Goal: Transaction & Acquisition: Purchase product/service

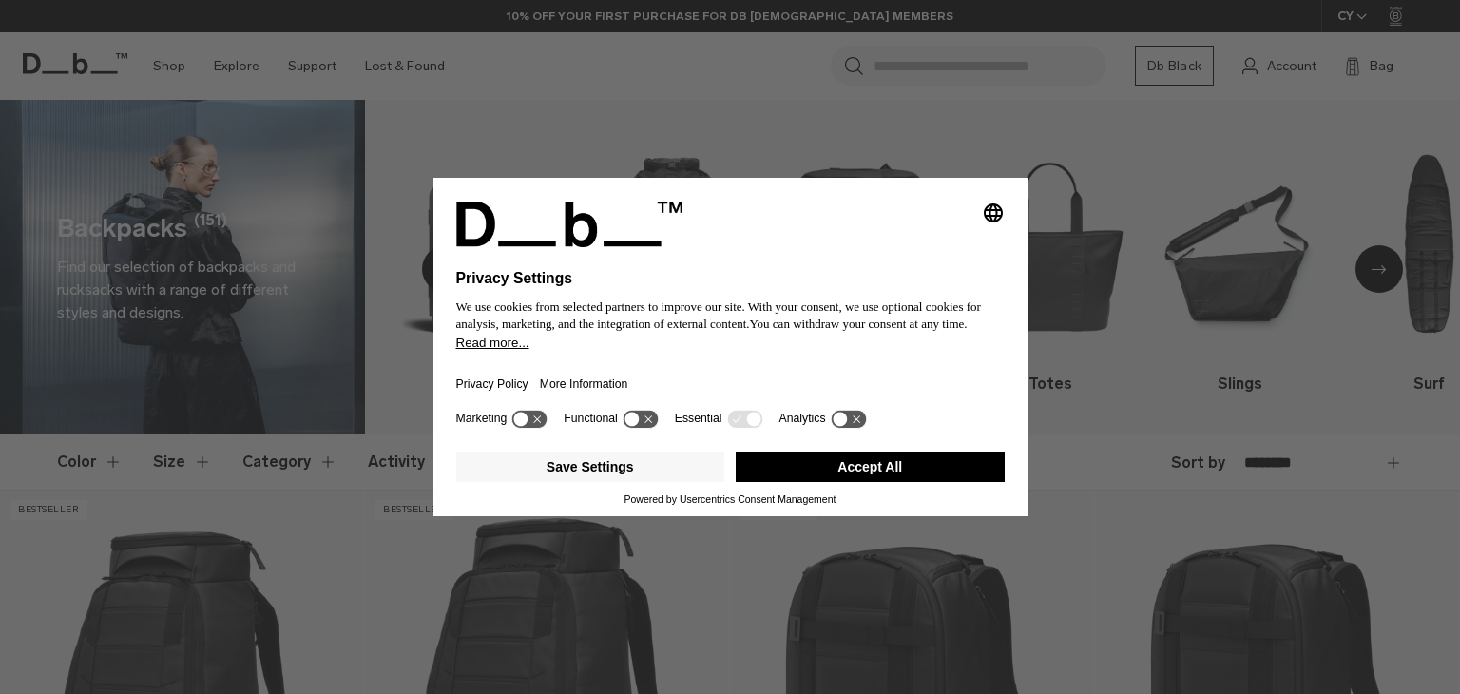
click at [944, 453] on button "Accept All" at bounding box center [870, 467] width 269 height 30
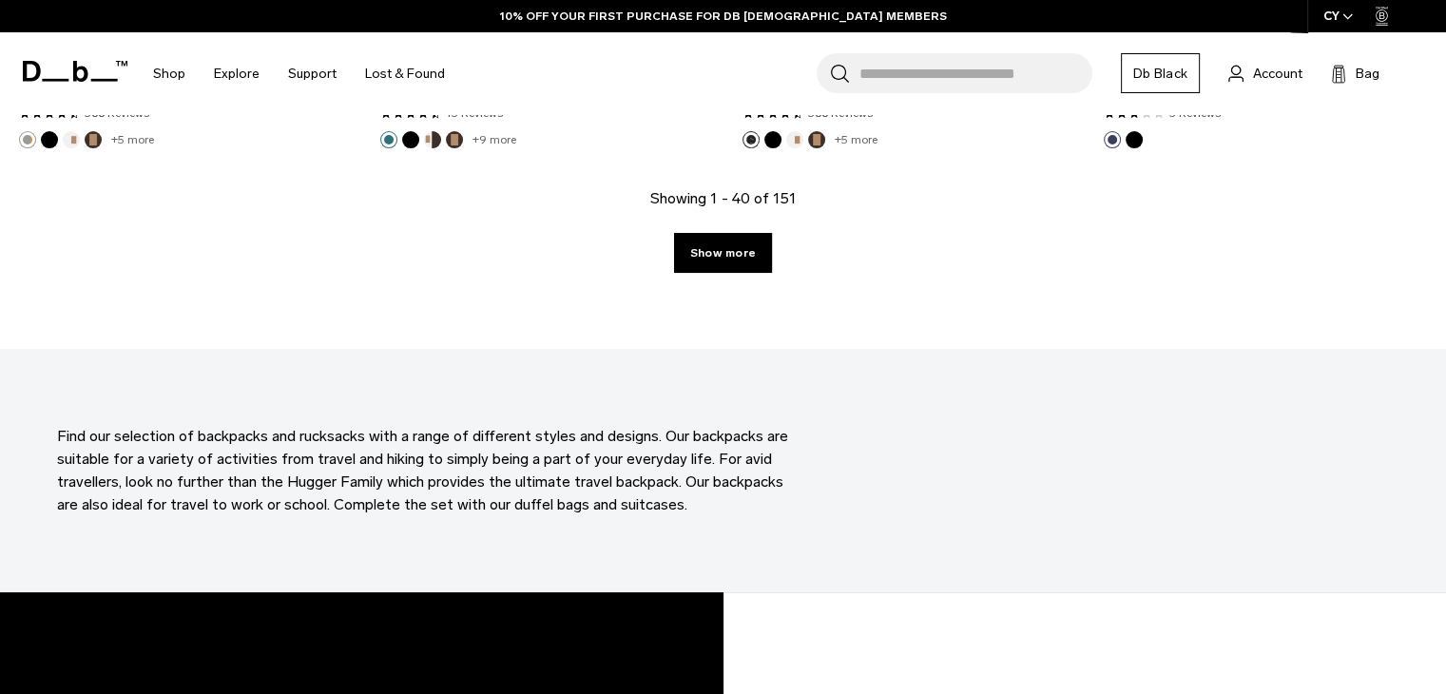
scroll to position [5513, 0]
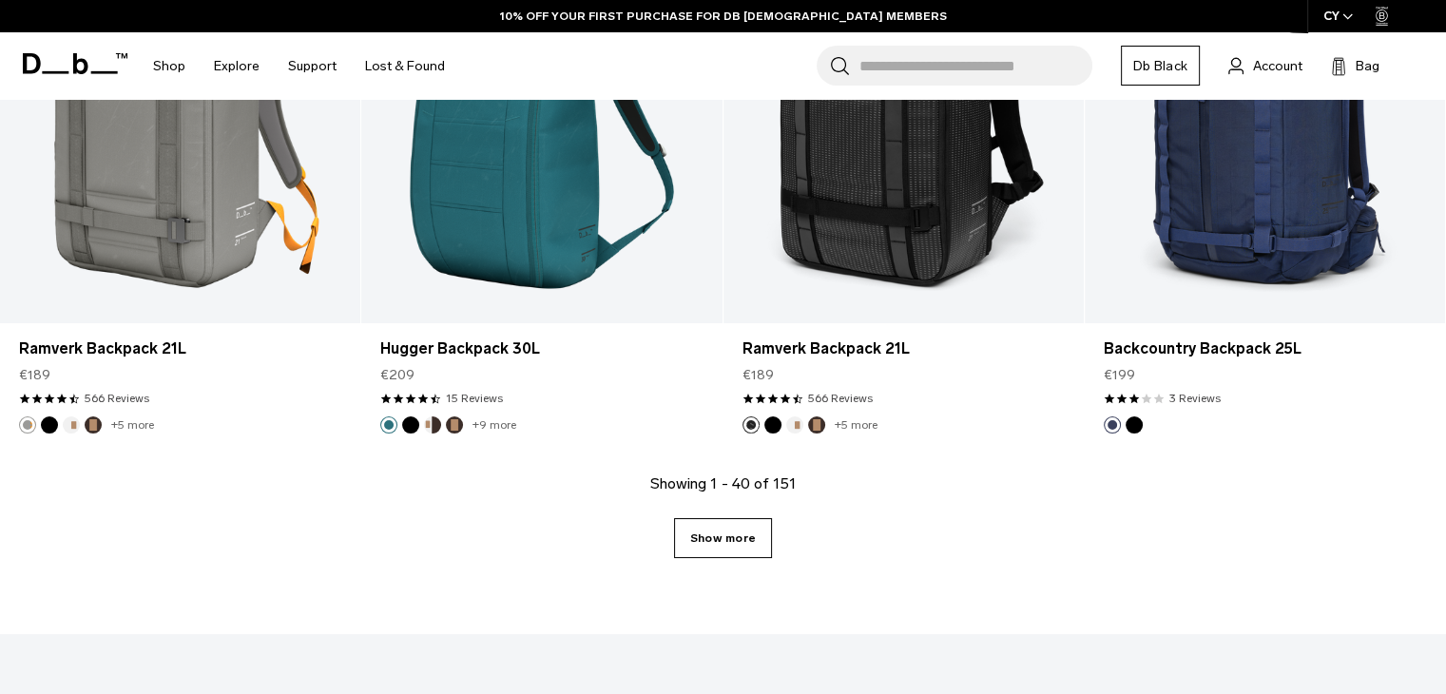
click at [736, 539] on link "Show more" at bounding box center [723, 538] width 98 height 40
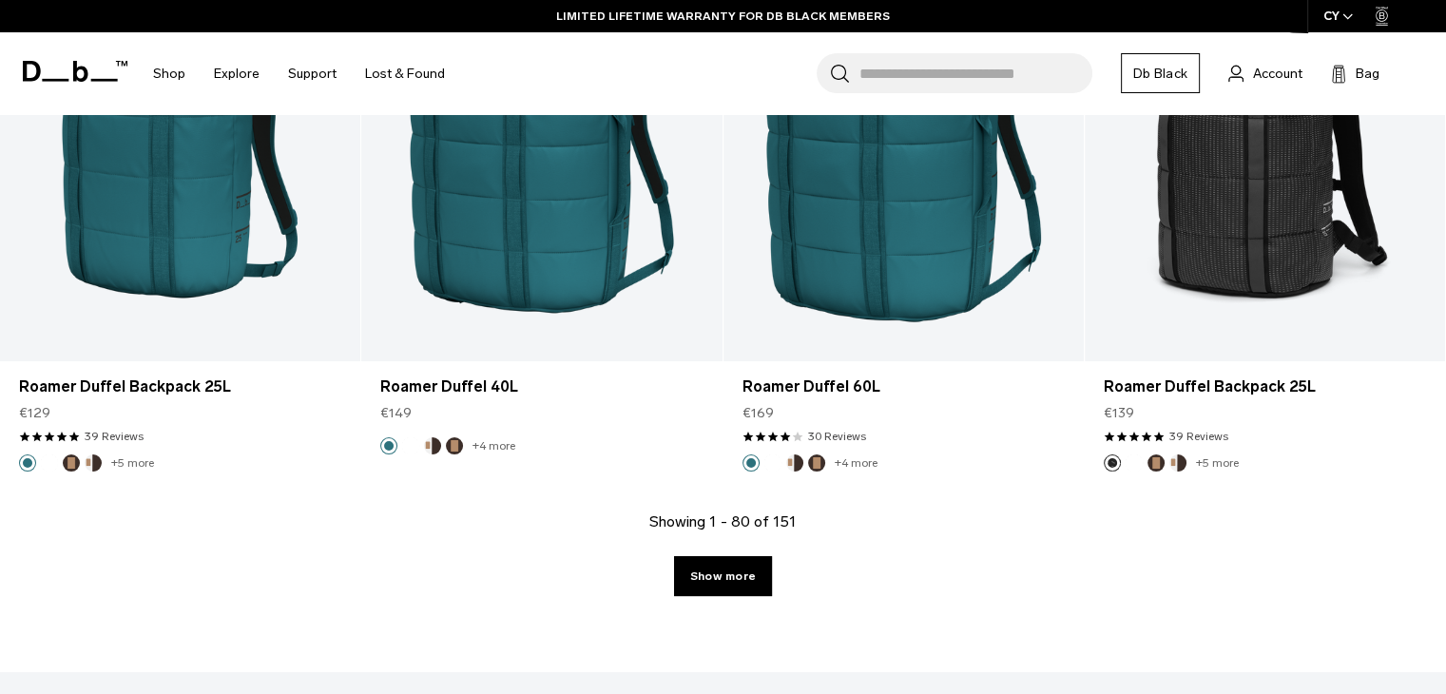
scroll to position [10836, 0]
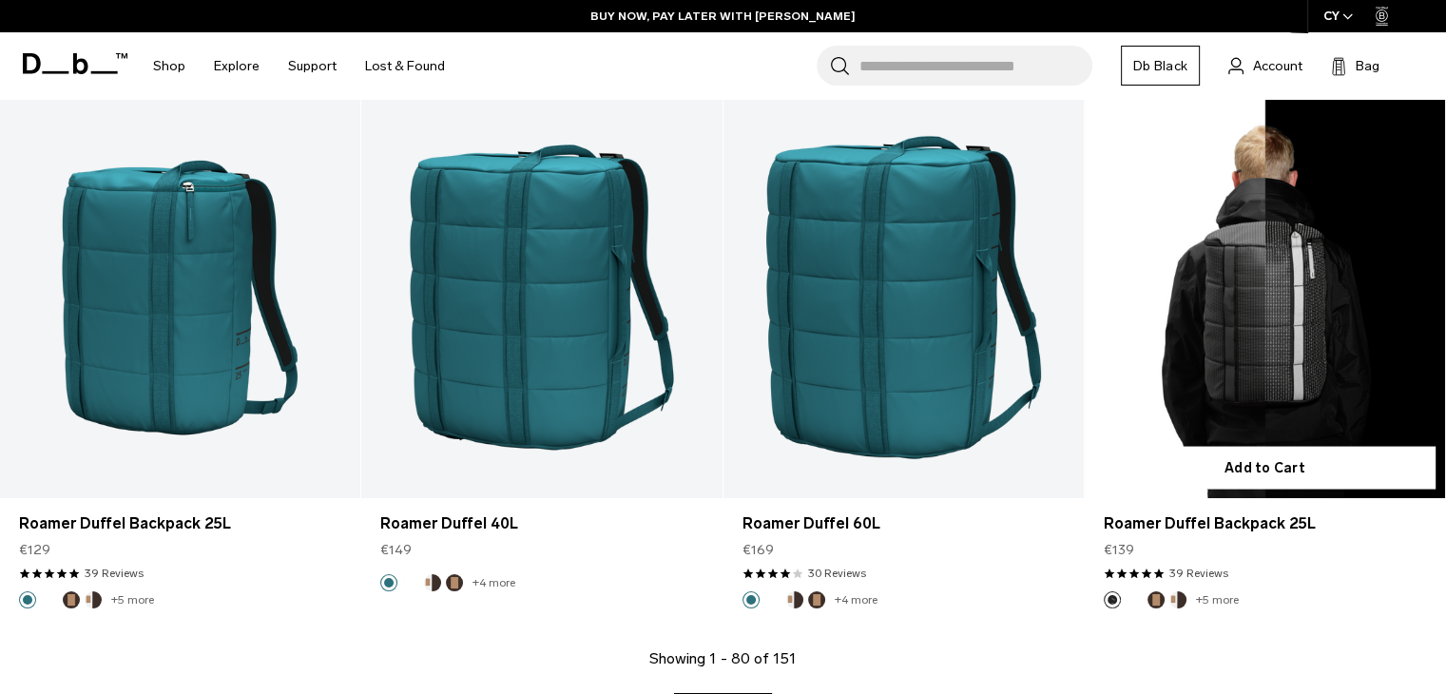
click at [1312, 279] on link "Roamer Duffel Backpack 25L" at bounding box center [1265, 297] width 360 height 400
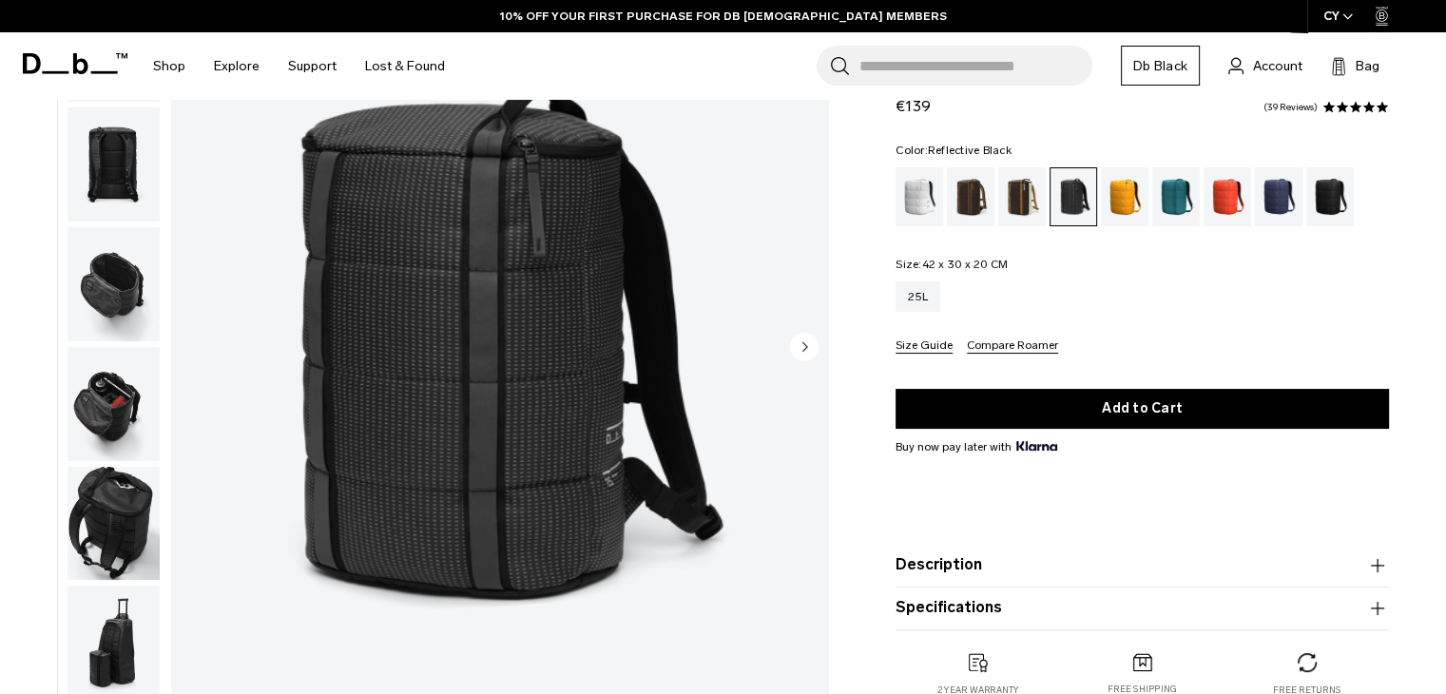
click at [133, 382] on img "button" at bounding box center [113, 404] width 92 height 114
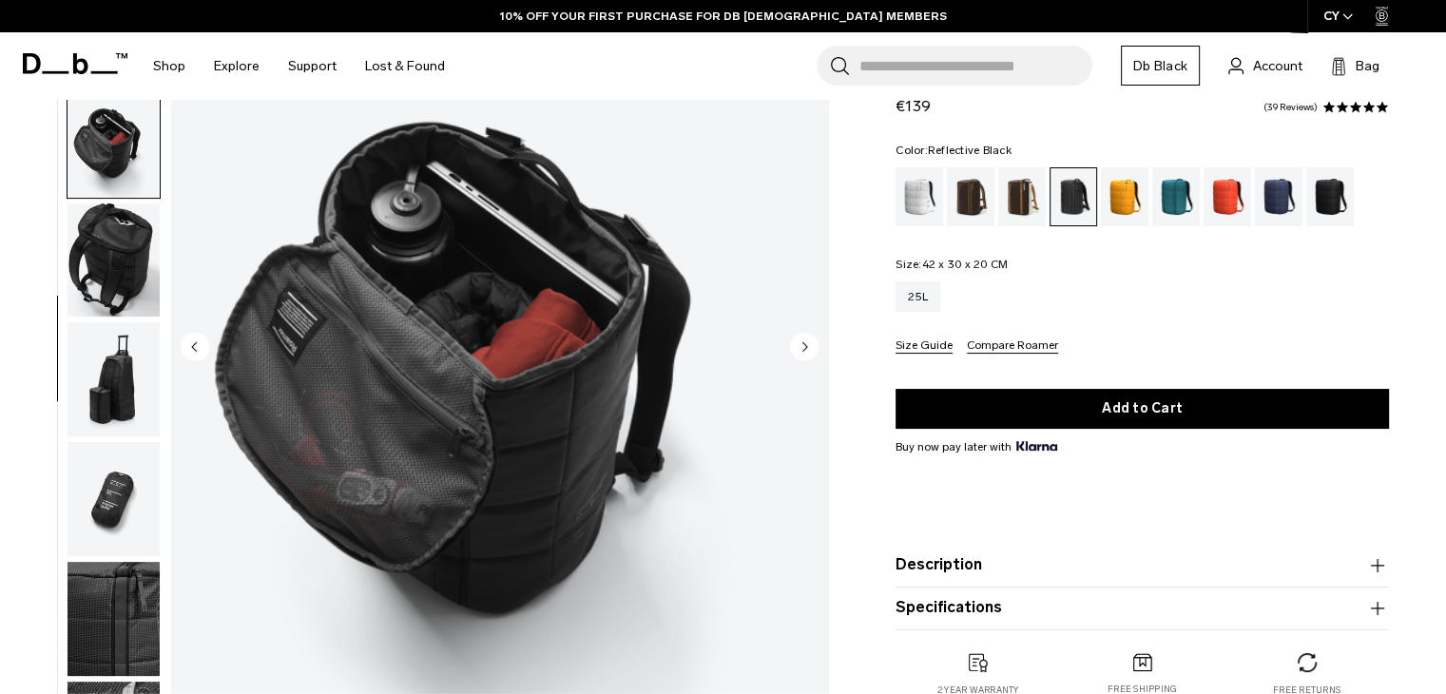
scroll to position [491, 0]
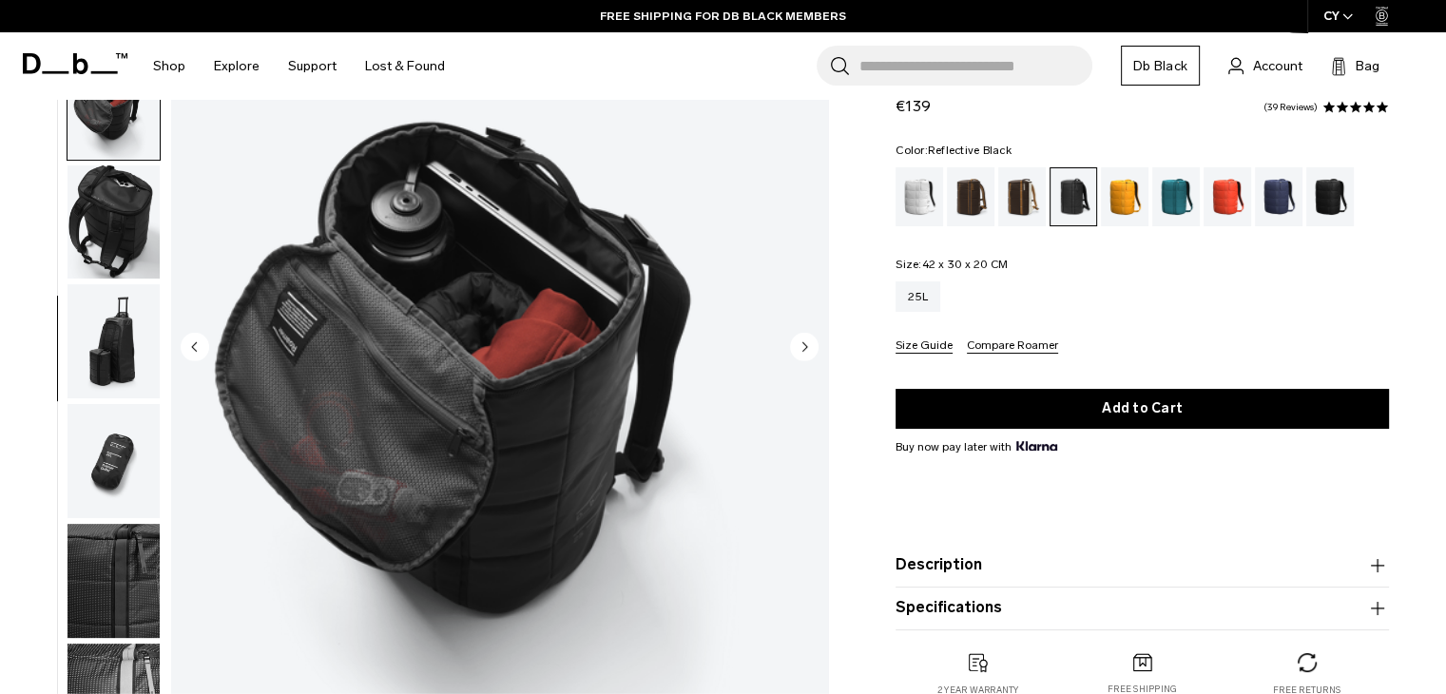
click at [101, 343] on img "button" at bounding box center [113, 341] width 92 height 114
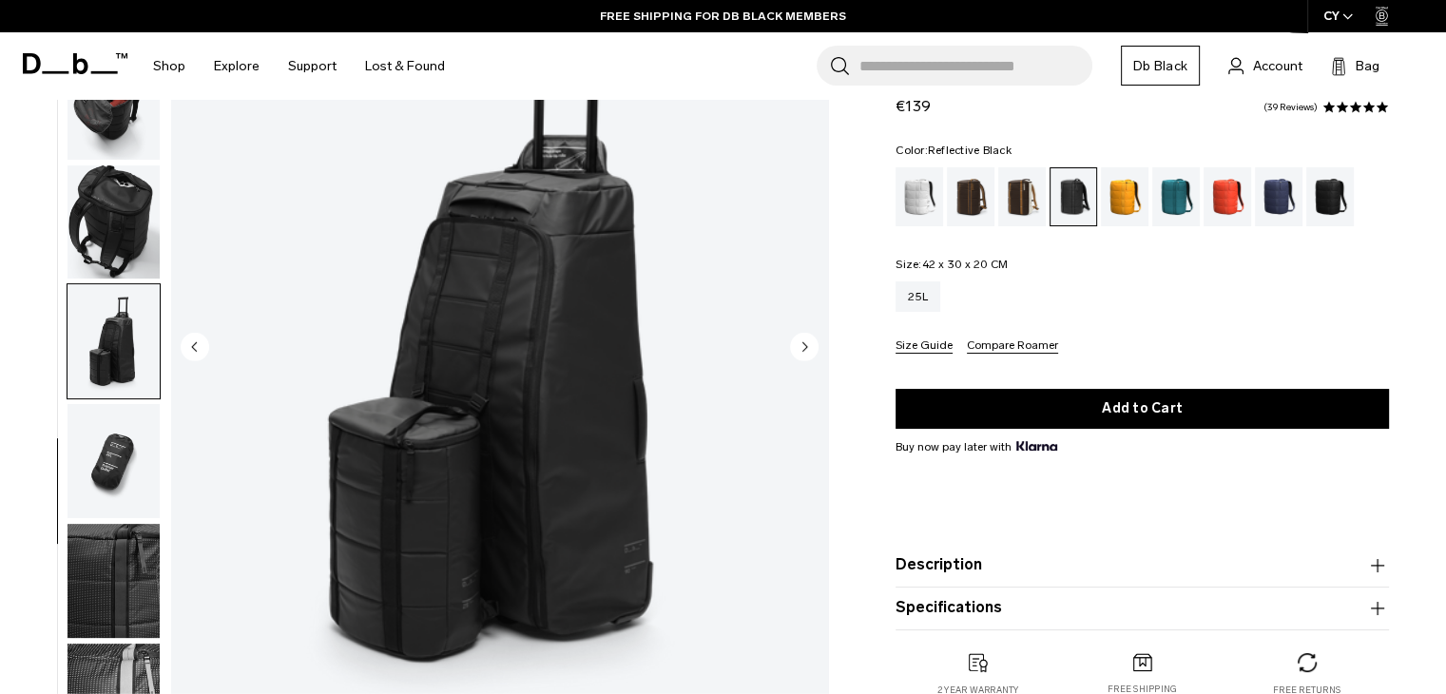
click at [118, 550] on img "button" at bounding box center [113, 581] width 92 height 114
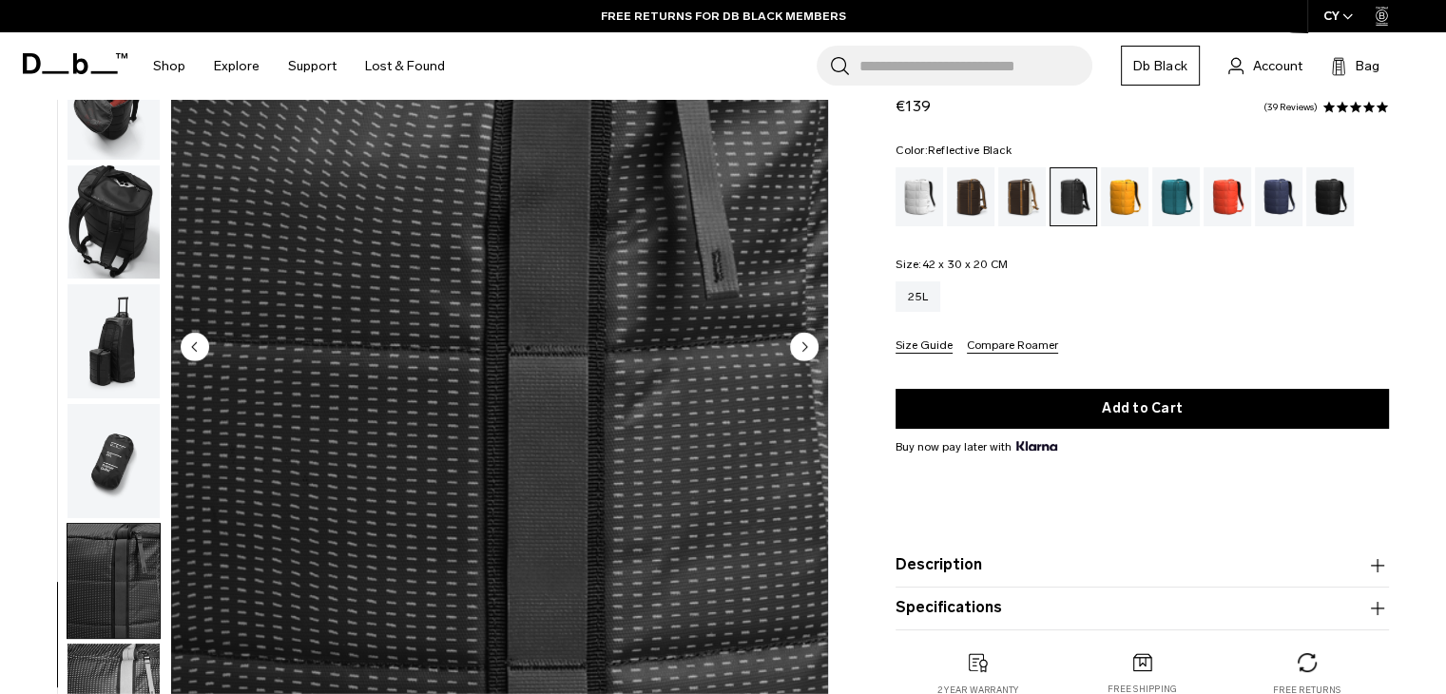
click at [122, 453] on img "button" at bounding box center [113, 461] width 92 height 114
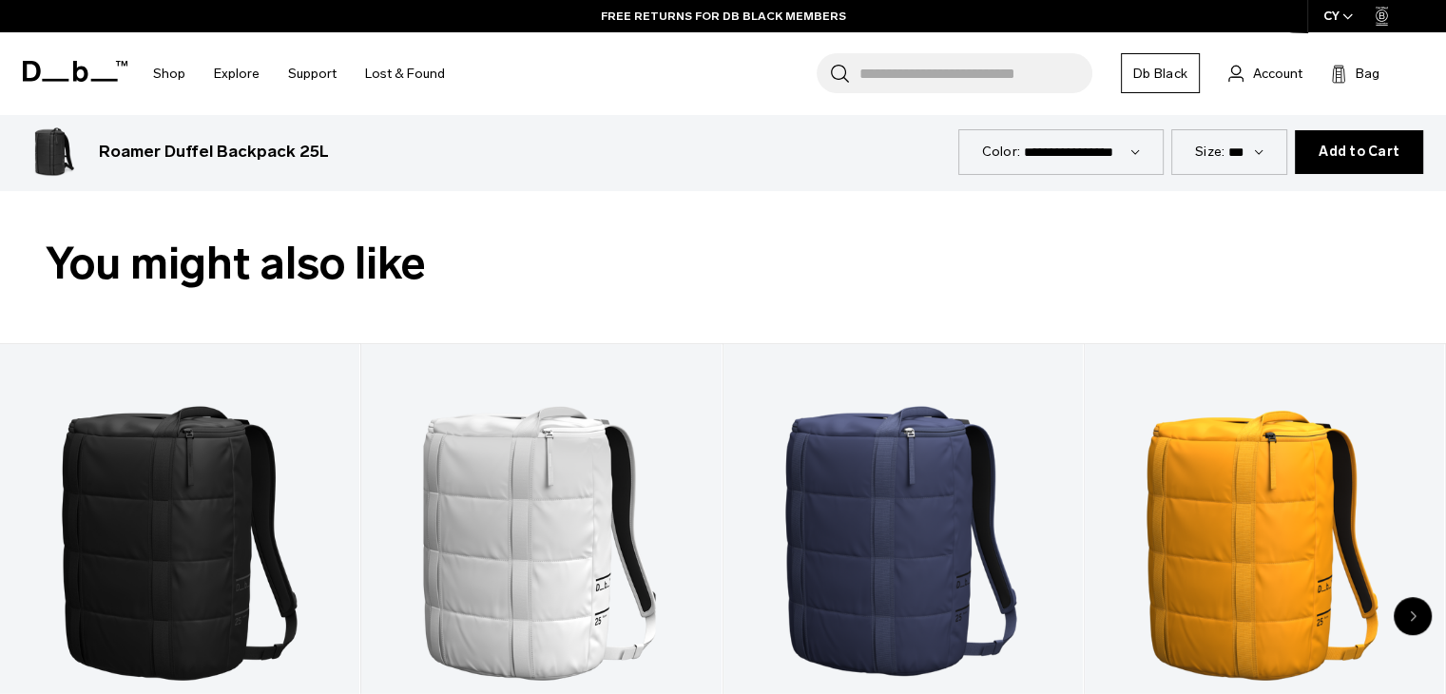
scroll to position [855, 0]
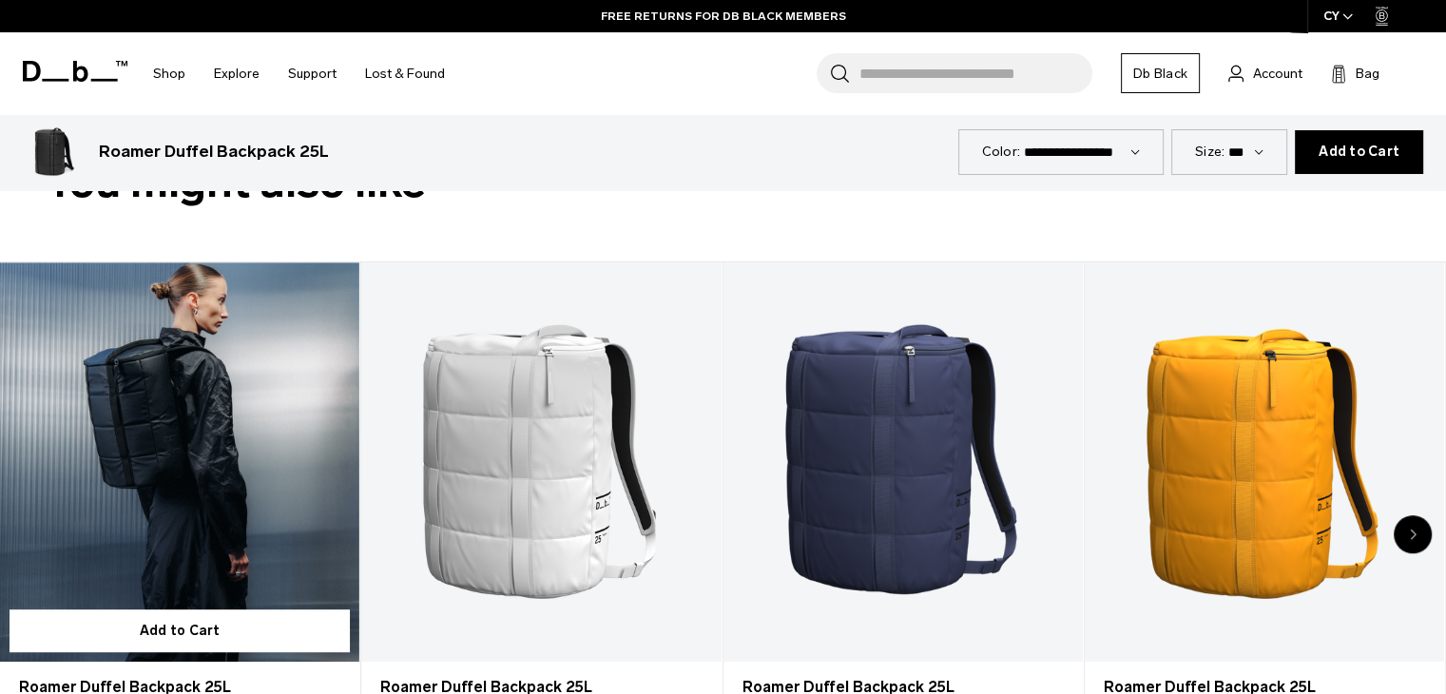
click at [163, 446] on link "Roamer Duffel Backpack 25L" at bounding box center [179, 461] width 359 height 399
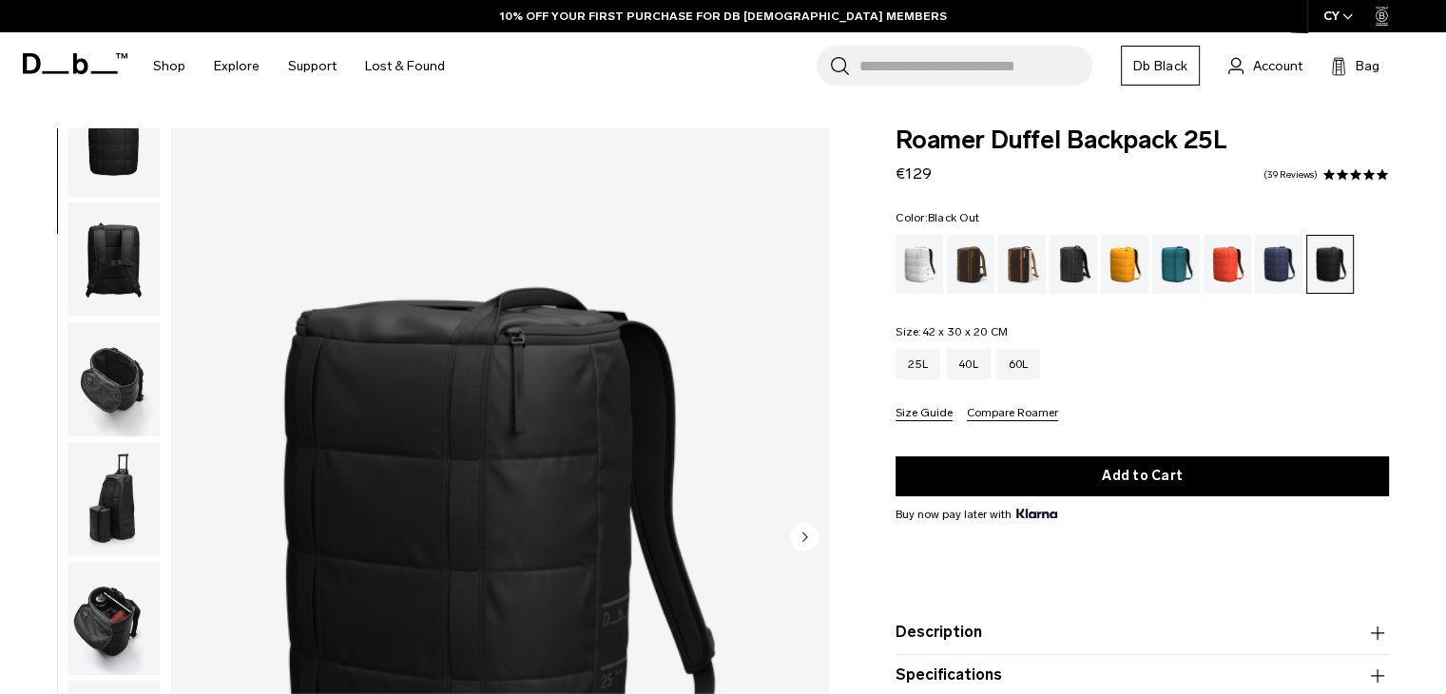
scroll to position [380, 0]
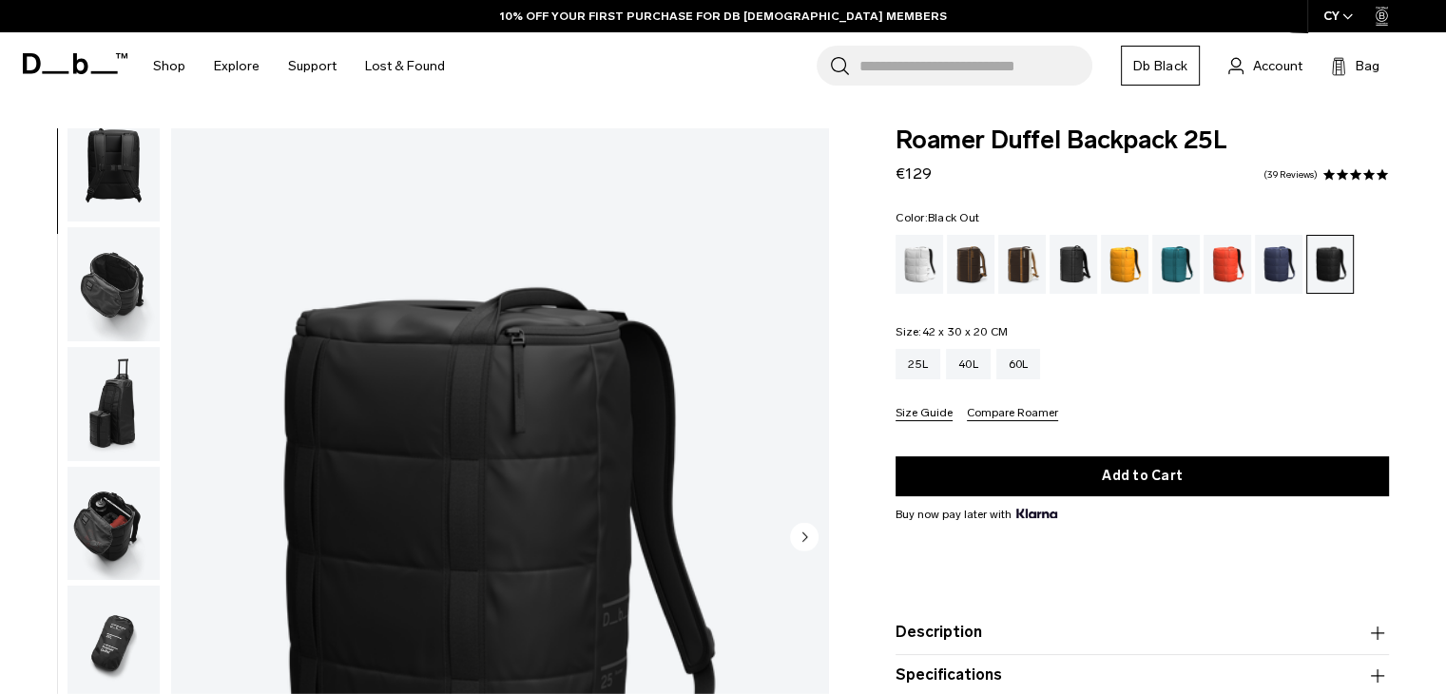
click at [135, 425] on img "button" at bounding box center [113, 404] width 92 height 114
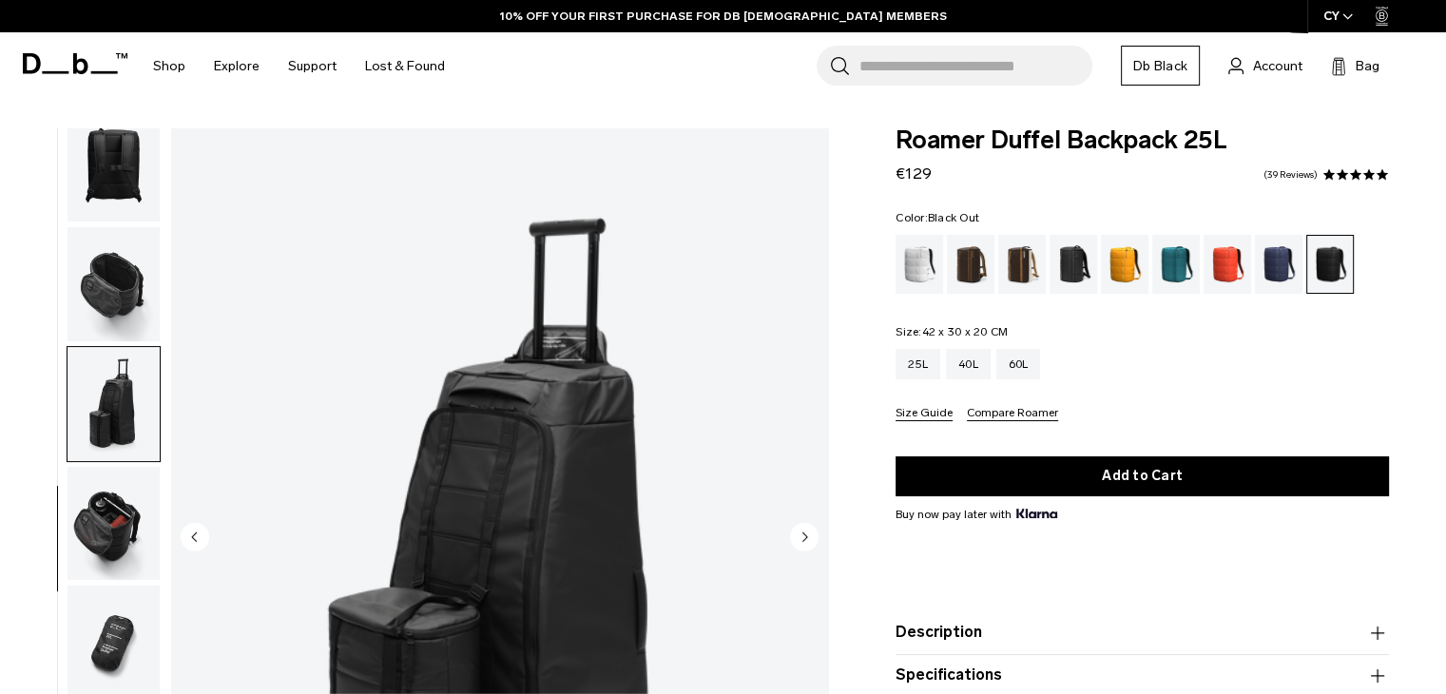
scroll to position [491, 0]
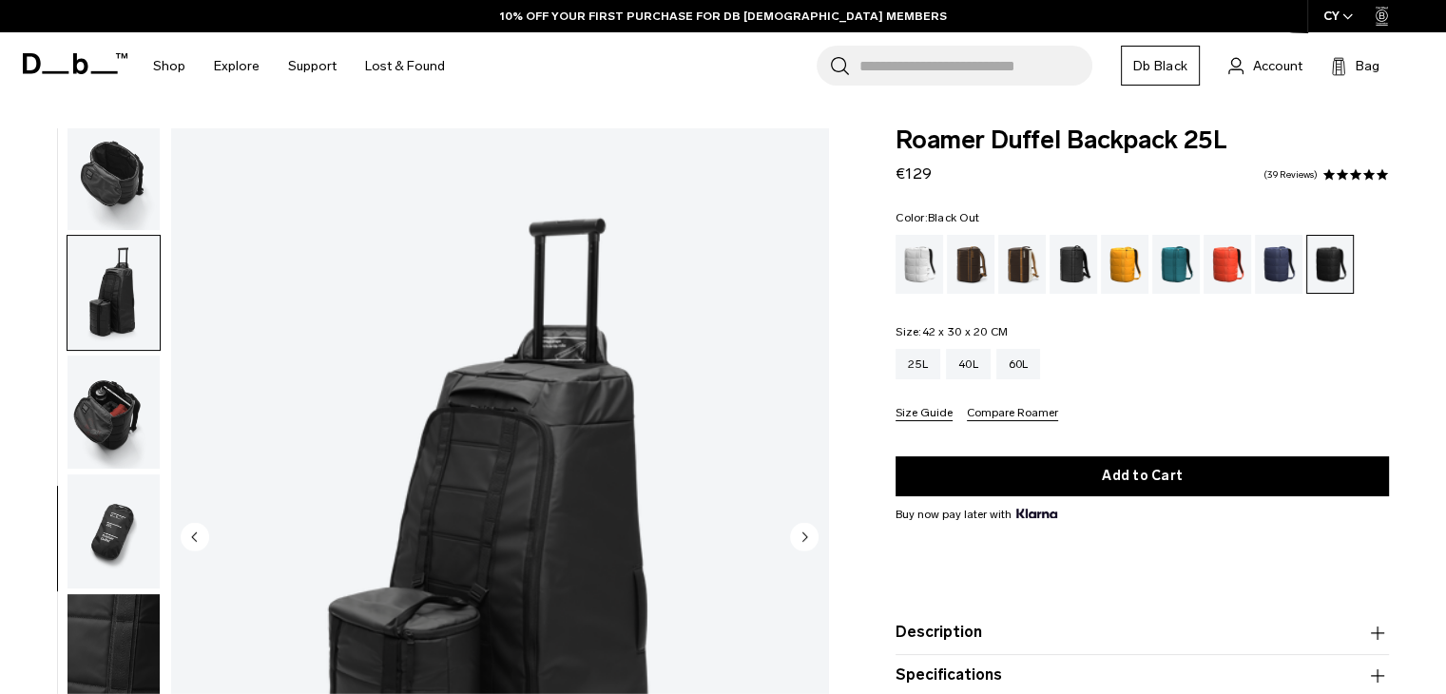
click at [113, 427] on img "button" at bounding box center [113, 413] width 92 height 114
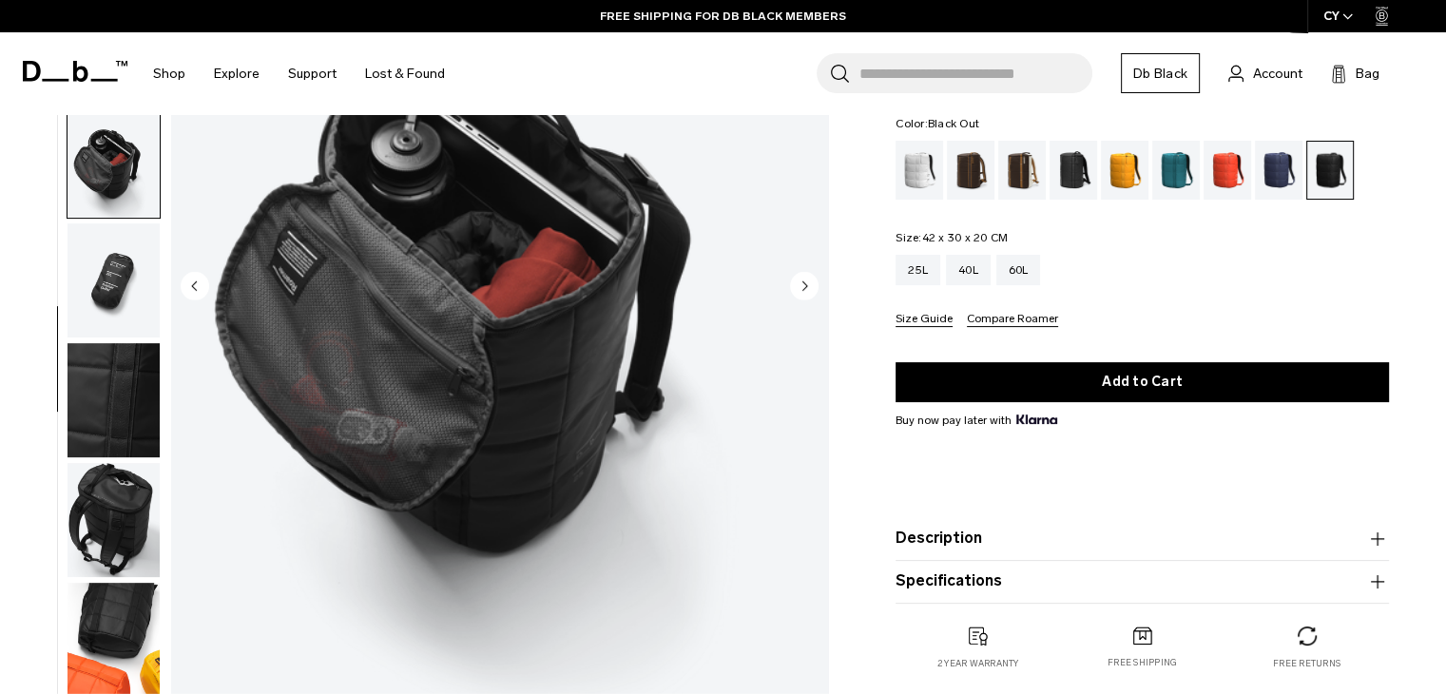
scroll to position [285, 0]
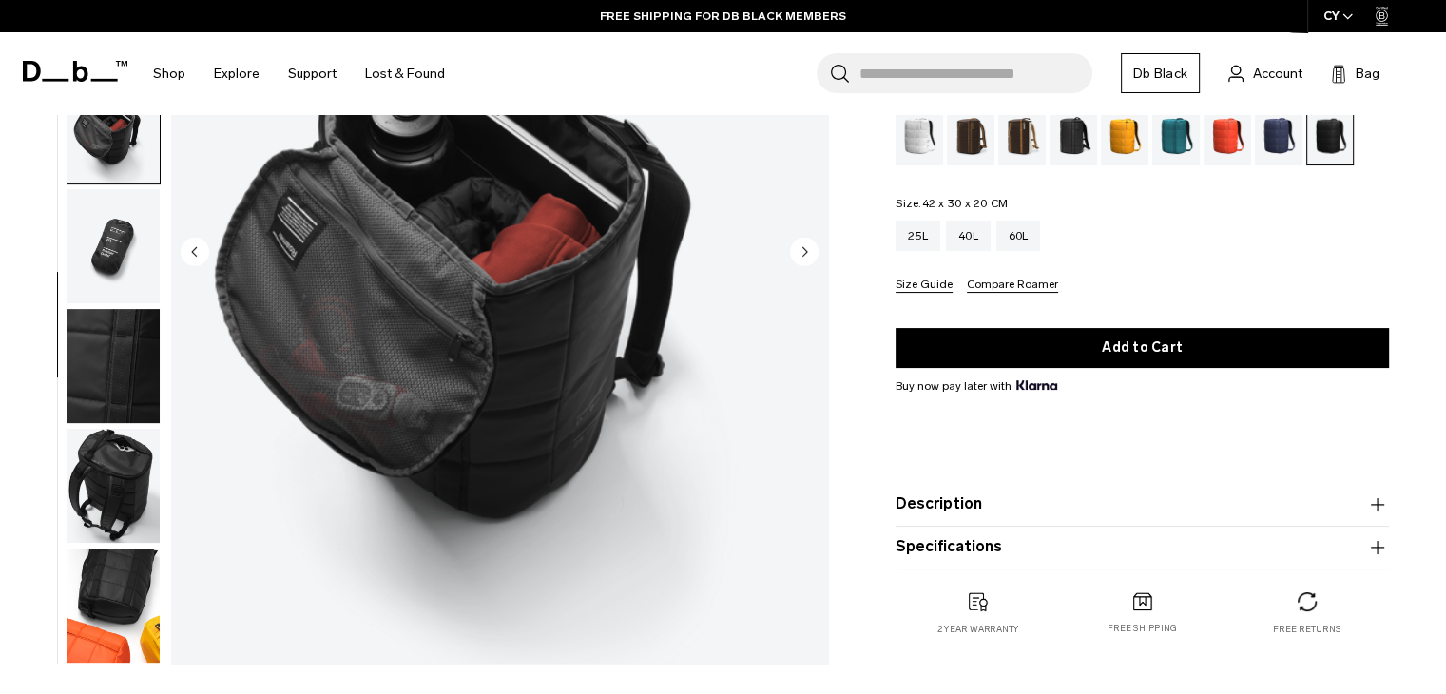
click at [116, 429] on img "button" at bounding box center [113, 486] width 92 height 114
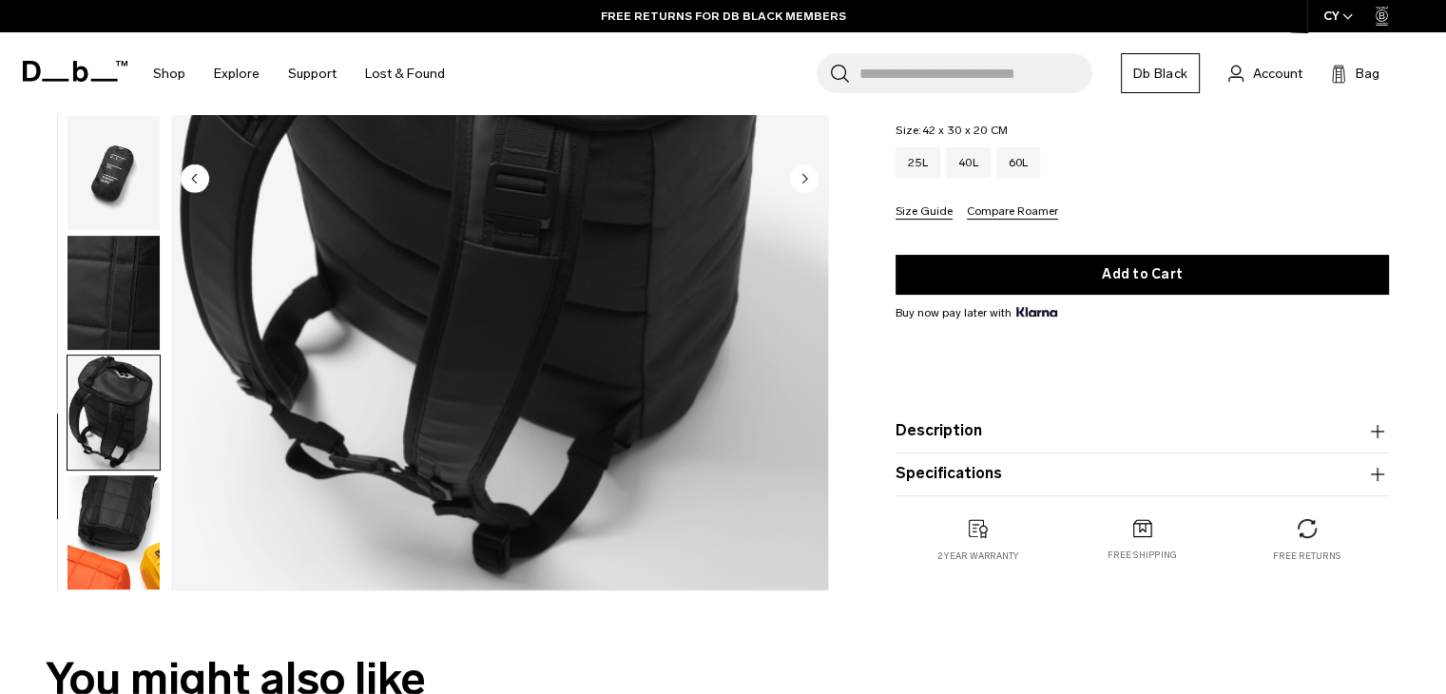
scroll to position [475, 0]
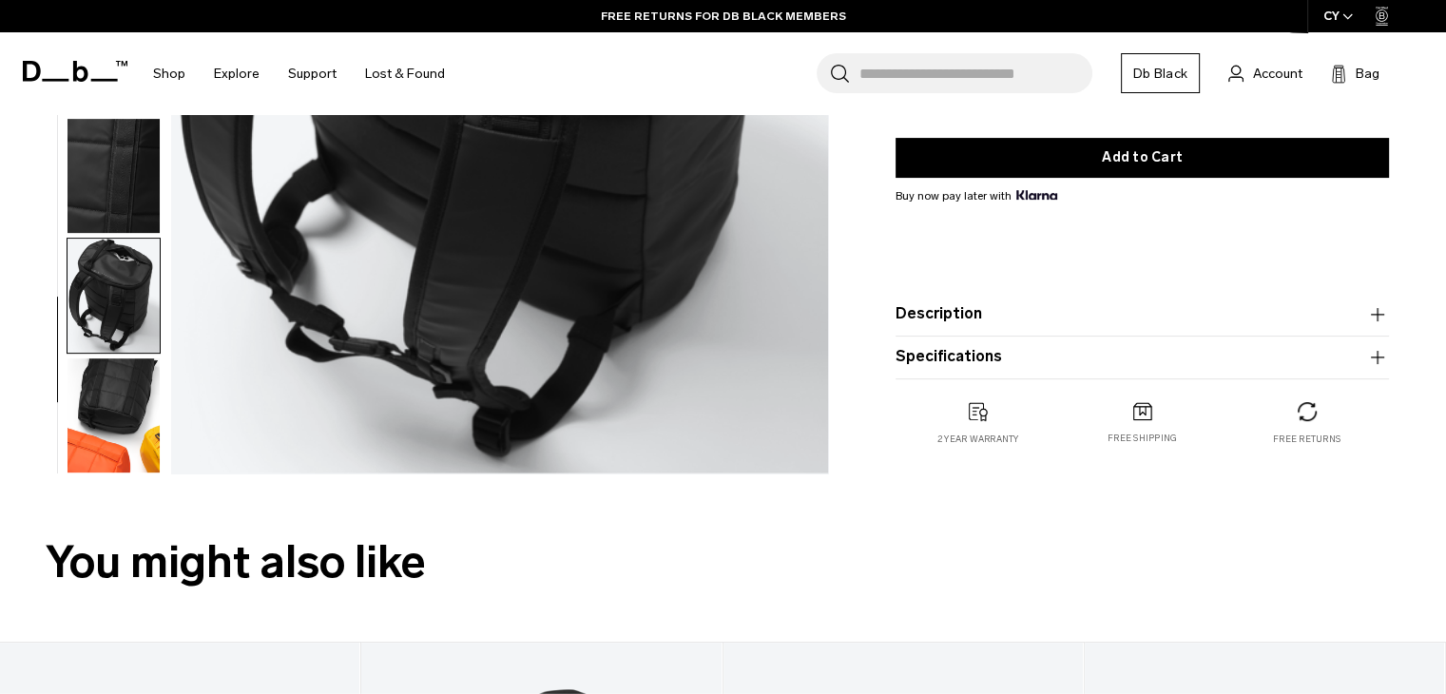
click at [114, 386] on img "button" at bounding box center [113, 415] width 92 height 114
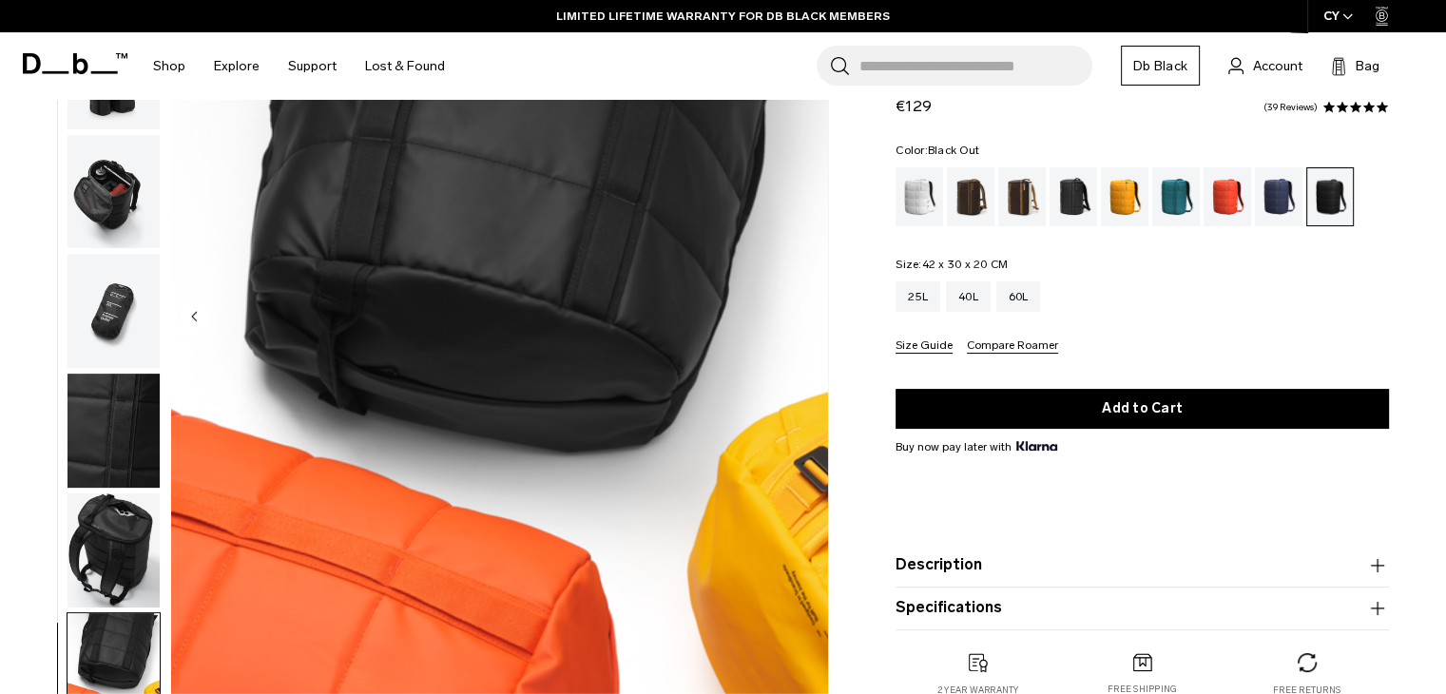
scroll to position [285, 0]
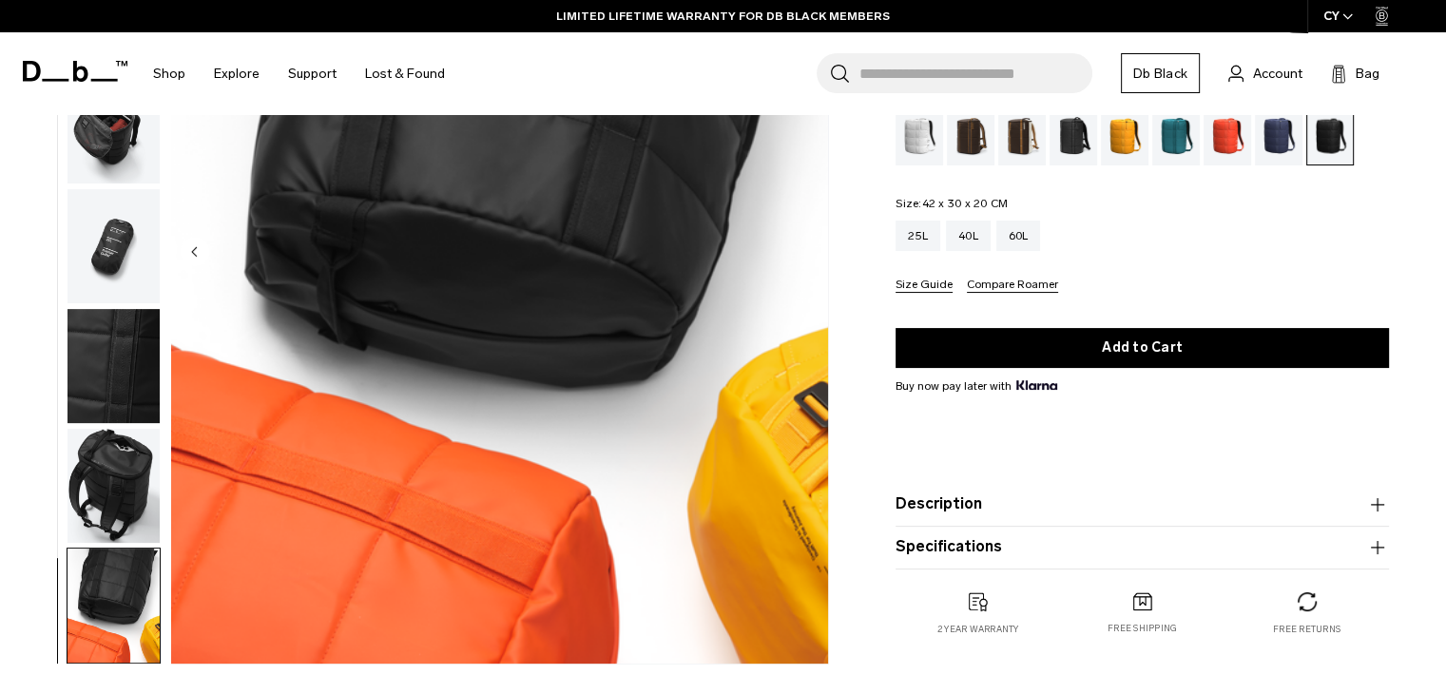
click at [1032, 488] on product-accordion "Description Top access barrel constructed backpack inspired by the classic duff…" at bounding box center [1141, 504] width 493 height 43
click at [1004, 506] on button "Description" at bounding box center [1141, 503] width 493 height 23
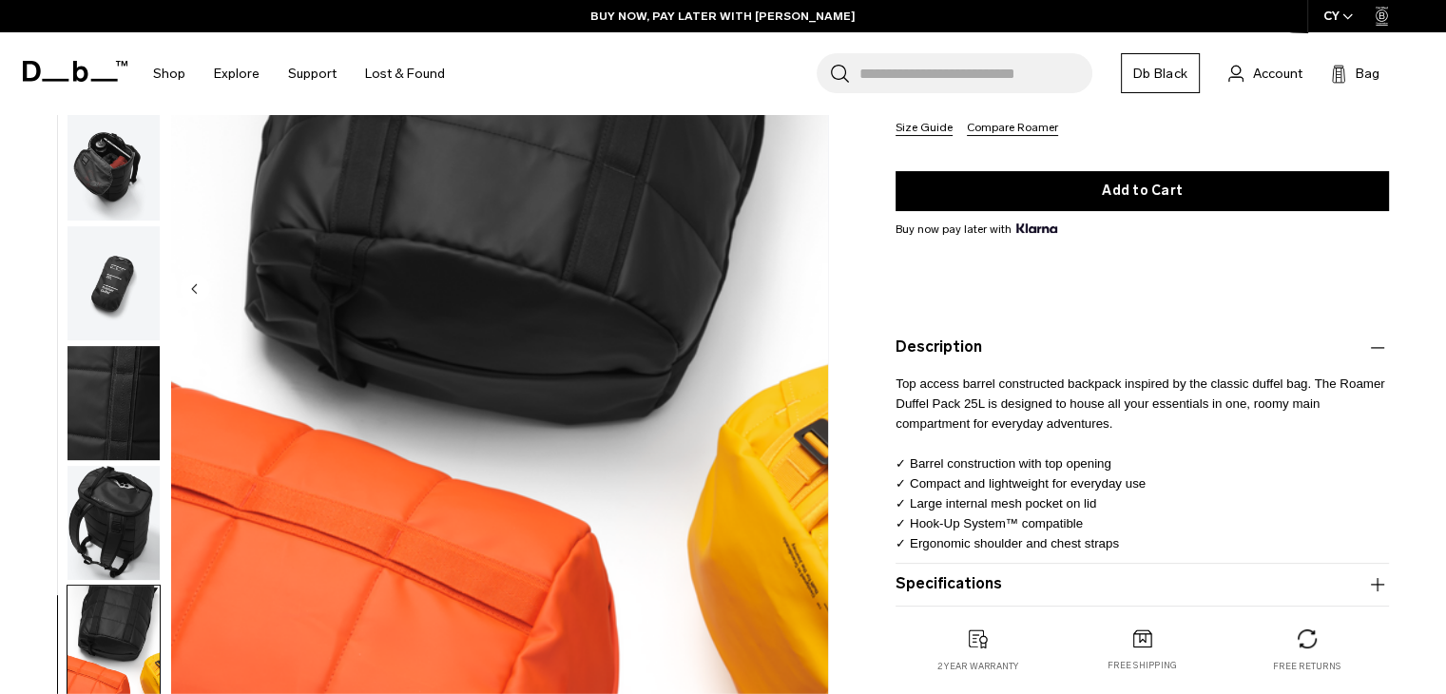
click at [993, 591] on button "Specifications" at bounding box center [1141, 584] width 493 height 23
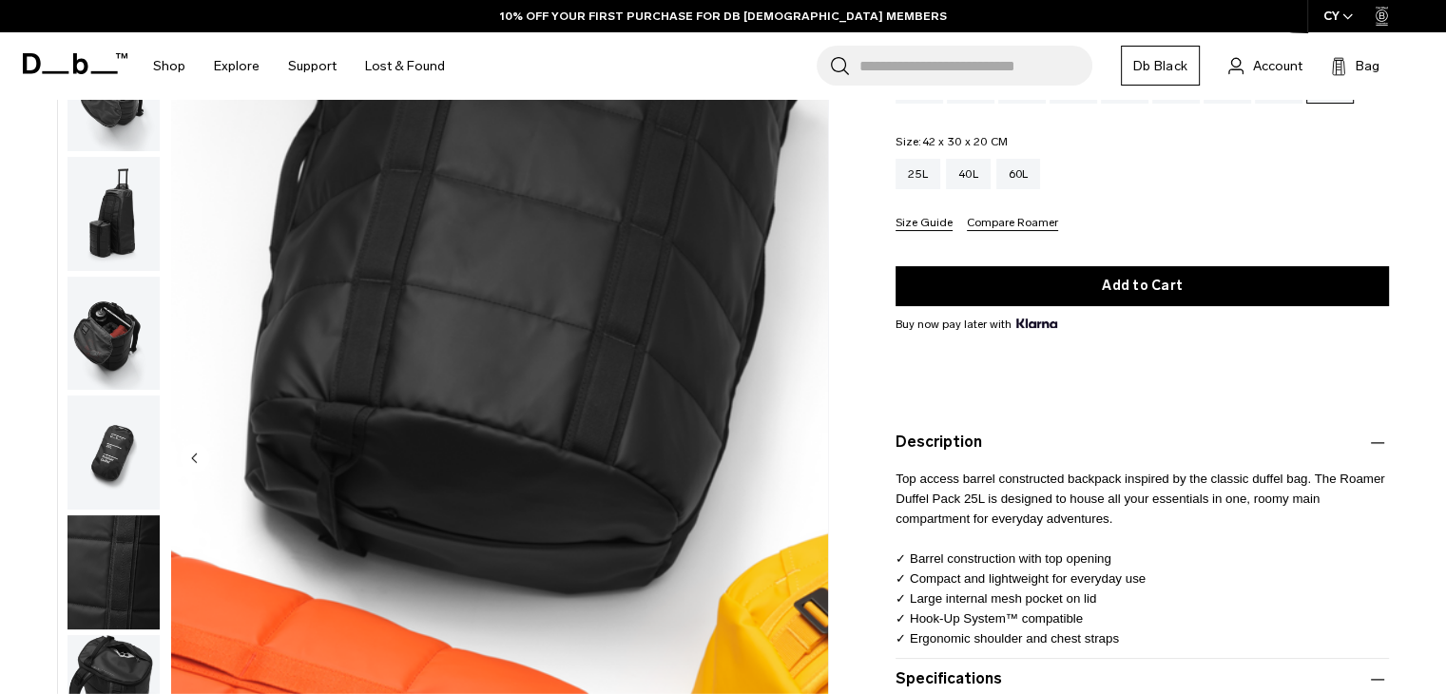
scroll to position [0, 0]
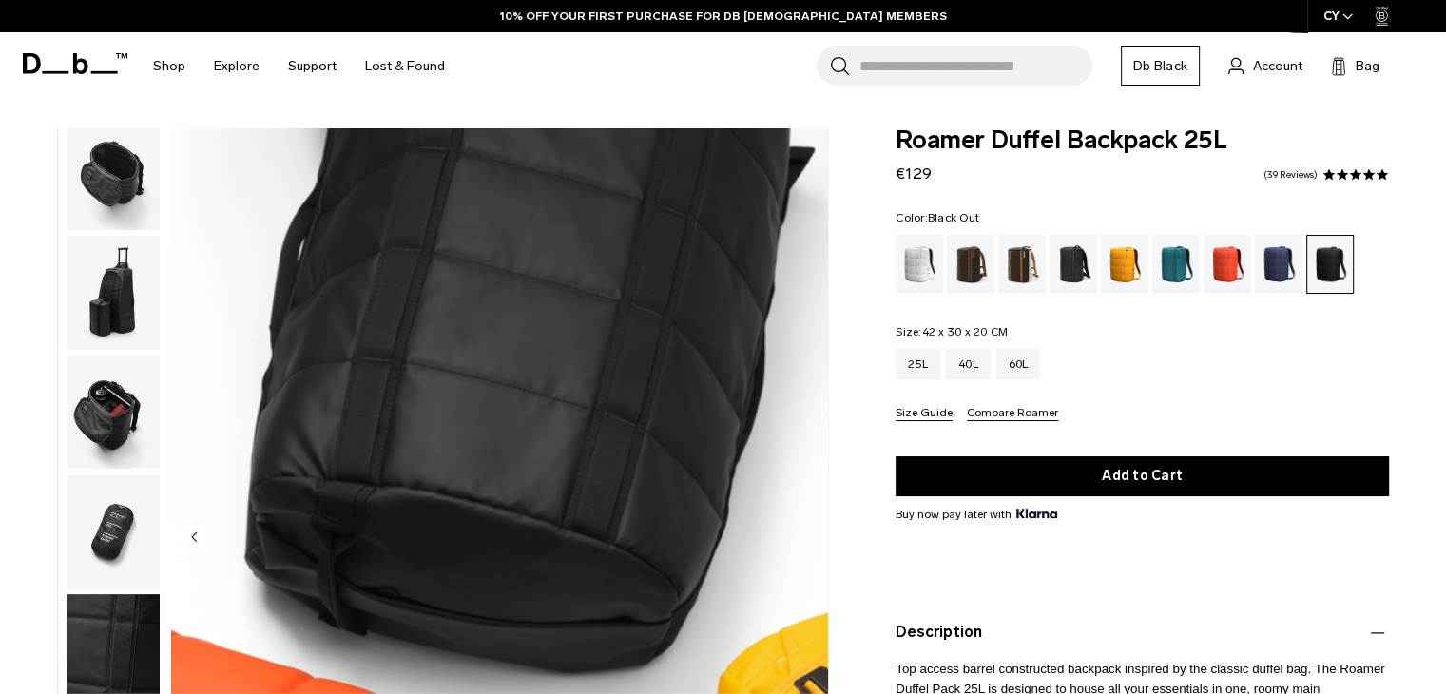
click at [91, 426] on img "button" at bounding box center [113, 413] width 92 height 114
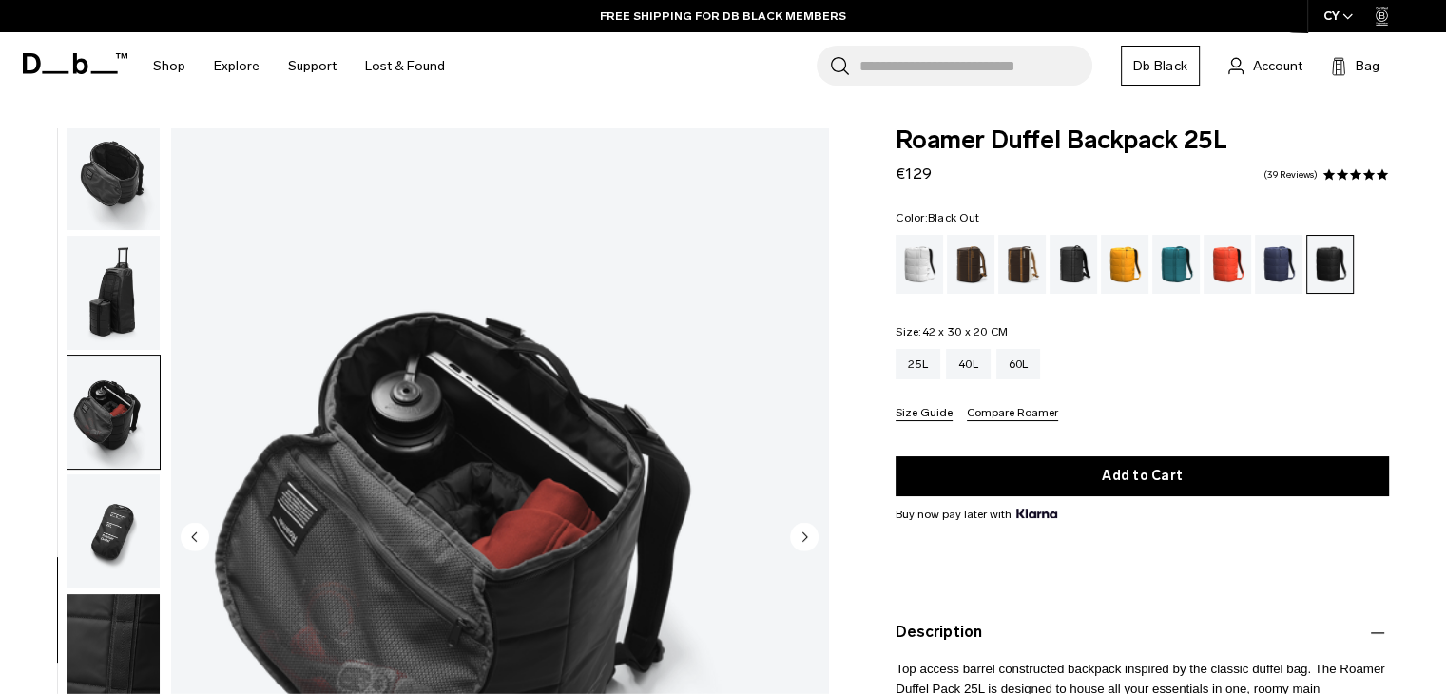
click at [110, 328] on img "button" at bounding box center [113, 293] width 92 height 114
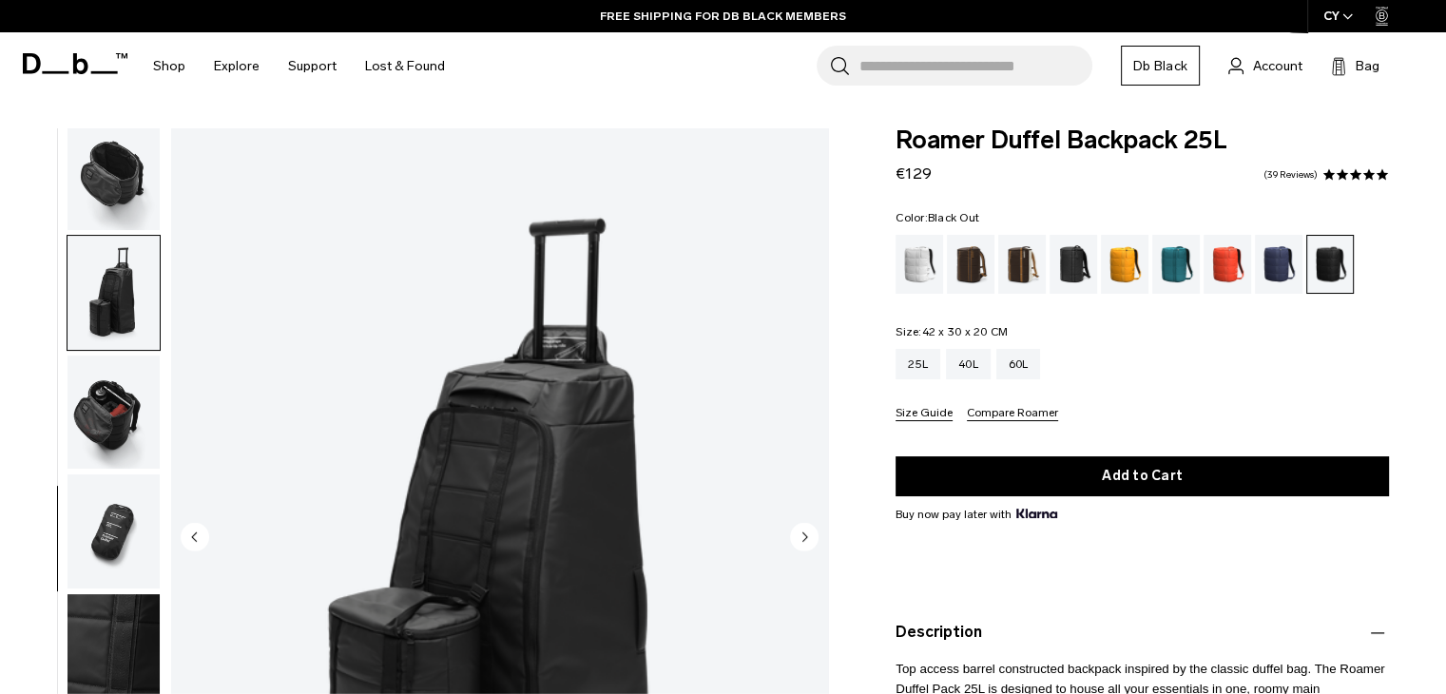
click at [125, 208] on img "button" at bounding box center [113, 173] width 92 height 114
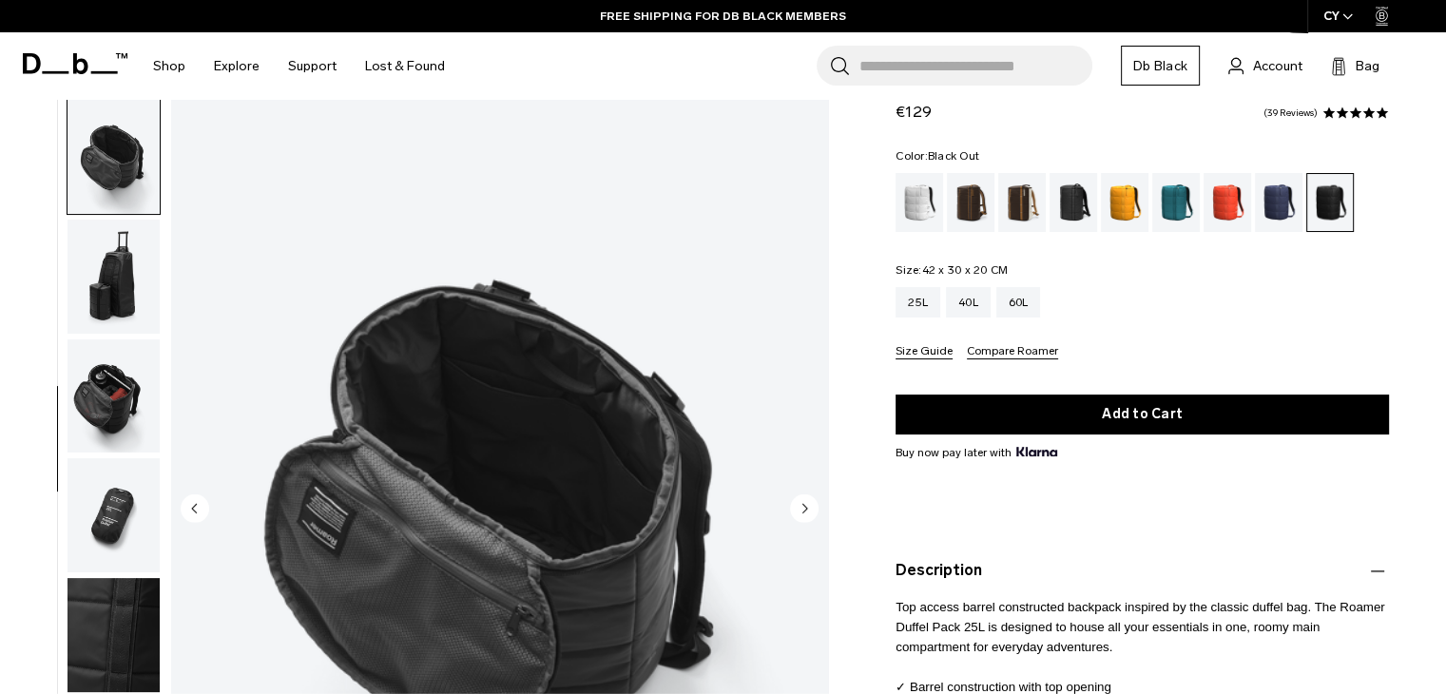
scroll to position [95, 0]
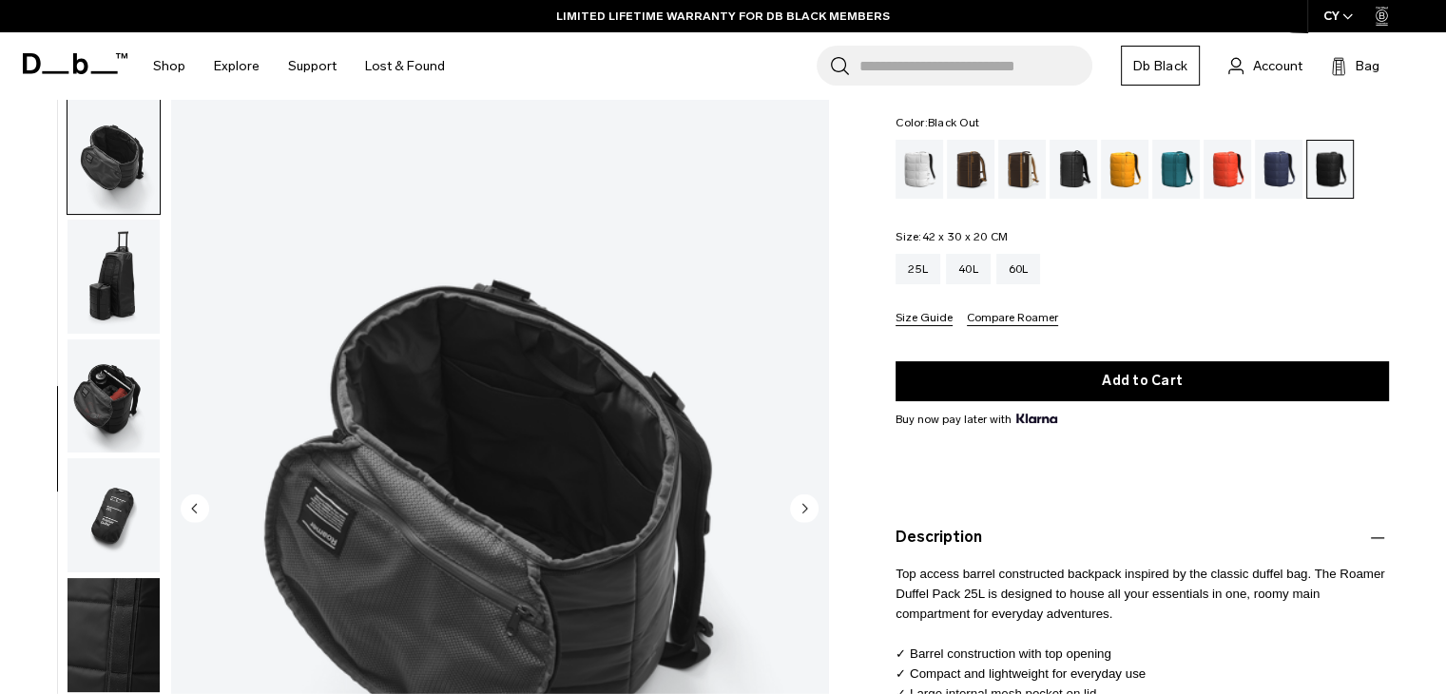
click at [141, 367] on img "button" at bounding box center [113, 396] width 92 height 114
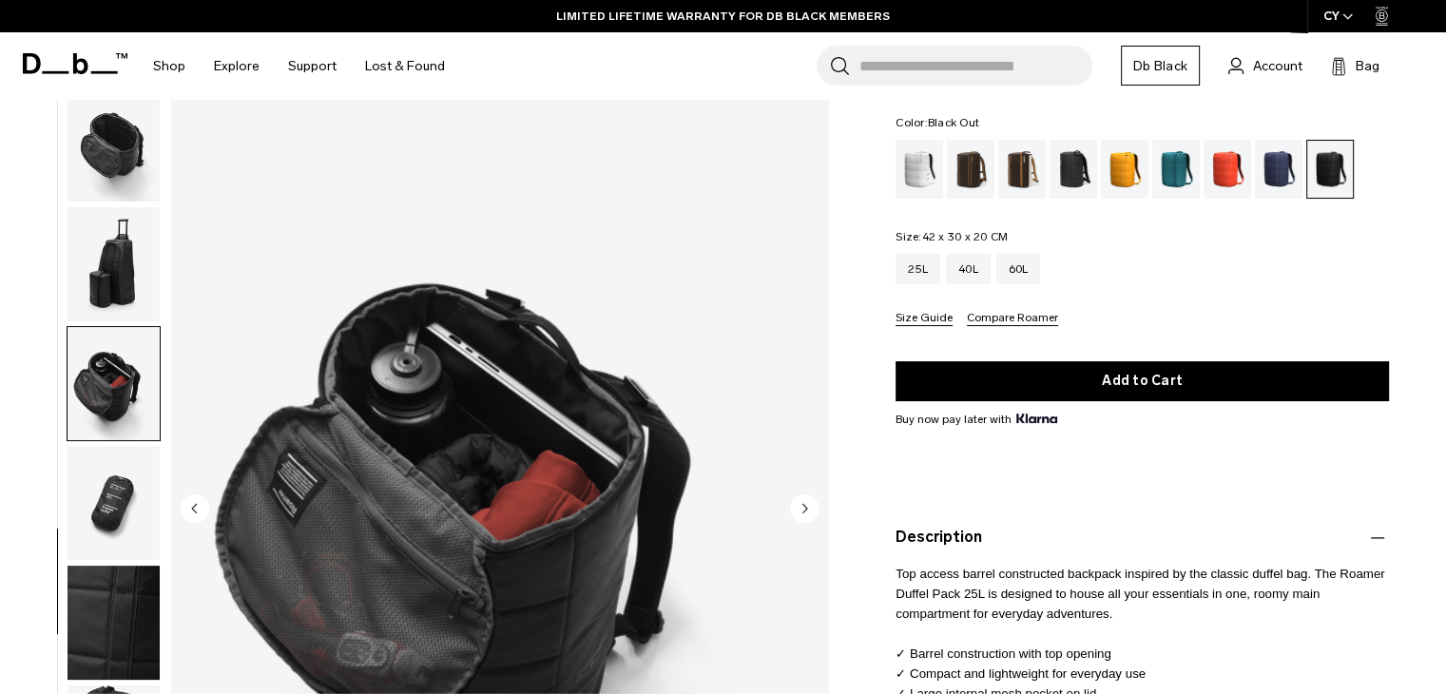
click at [129, 476] on img "button" at bounding box center [113, 503] width 92 height 114
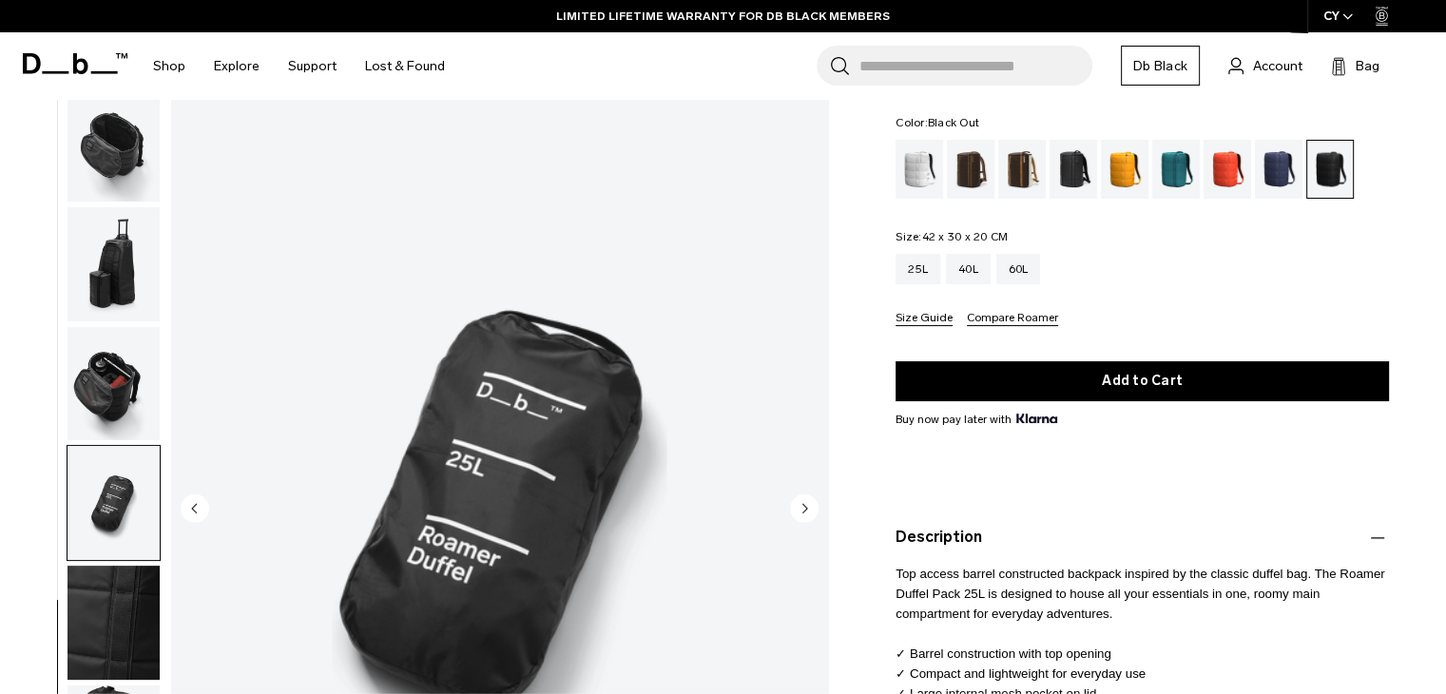
click at [148, 586] on img "button" at bounding box center [113, 623] width 92 height 114
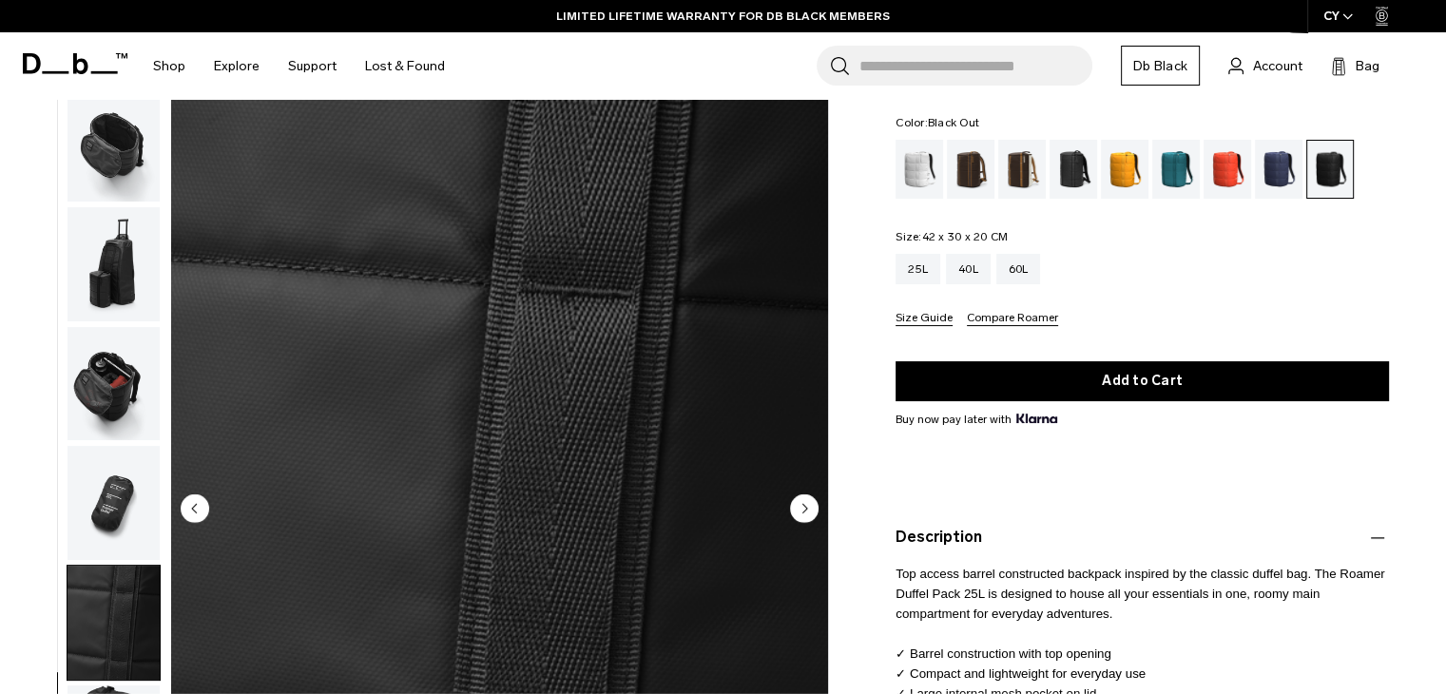
click at [124, 431] on img "button" at bounding box center [113, 384] width 92 height 114
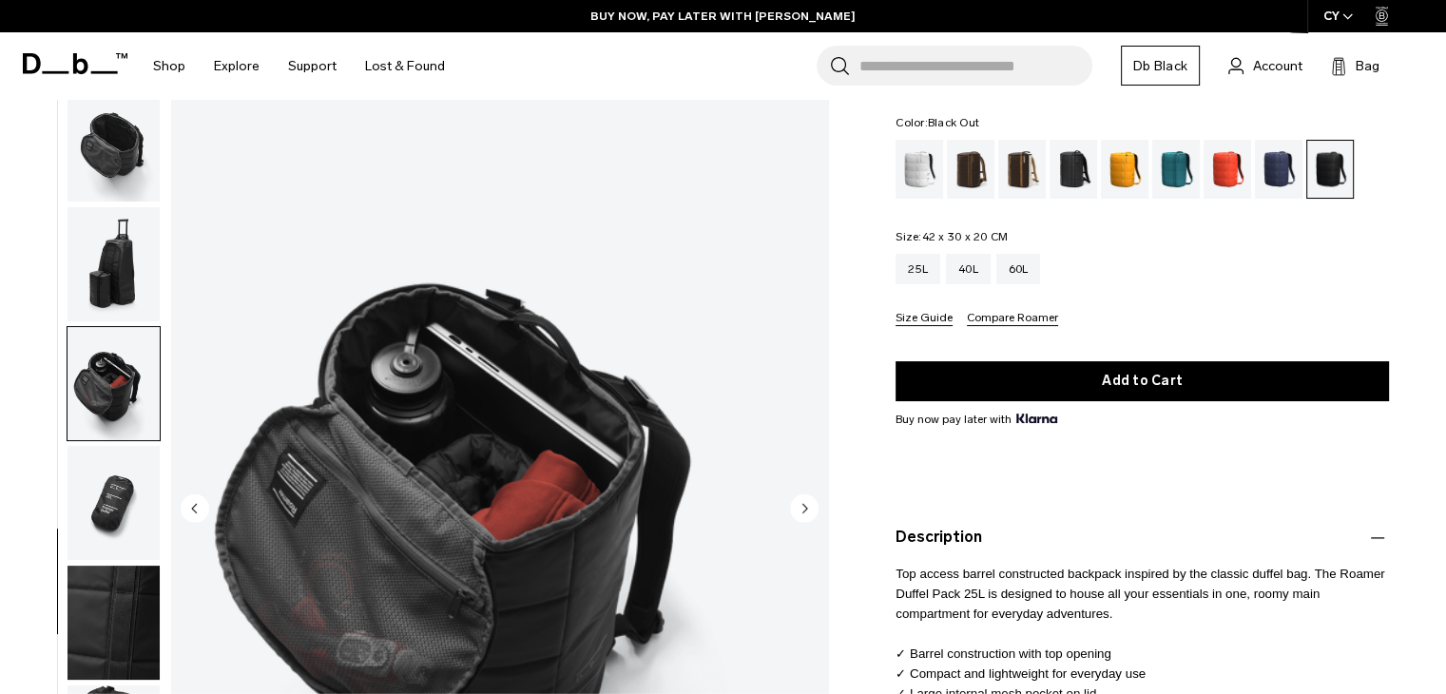
click at [98, 306] on img "button" at bounding box center [113, 264] width 92 height 114
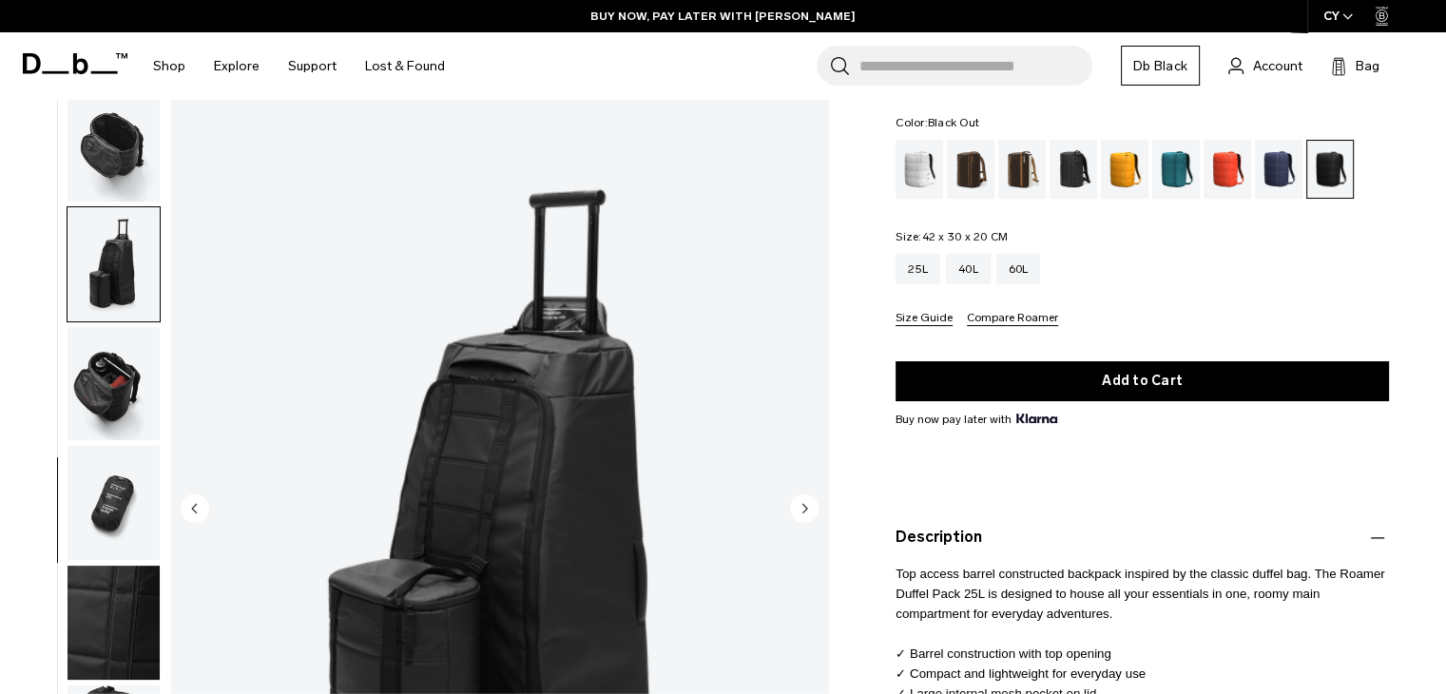
click at [98, 195] on img "button" at bounding box center [113, 144] width 92 height 114
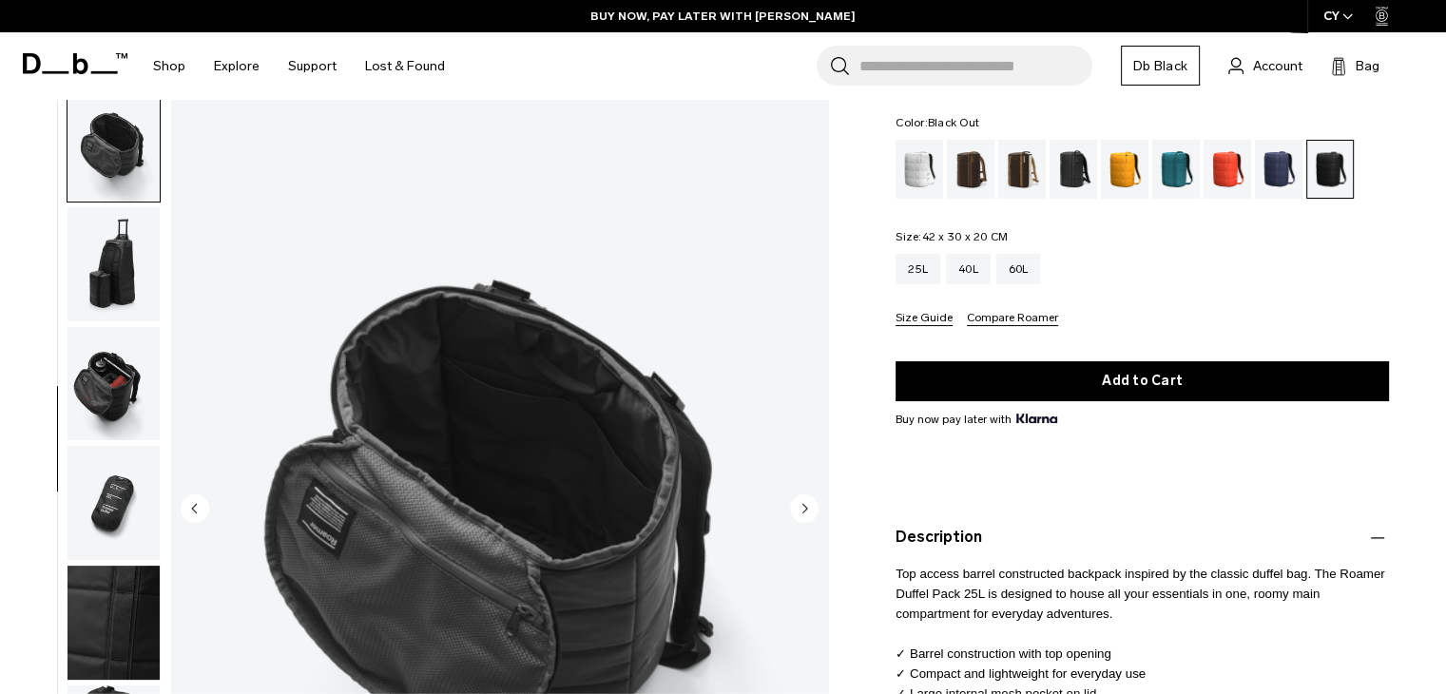
scroll to position [479, 0]
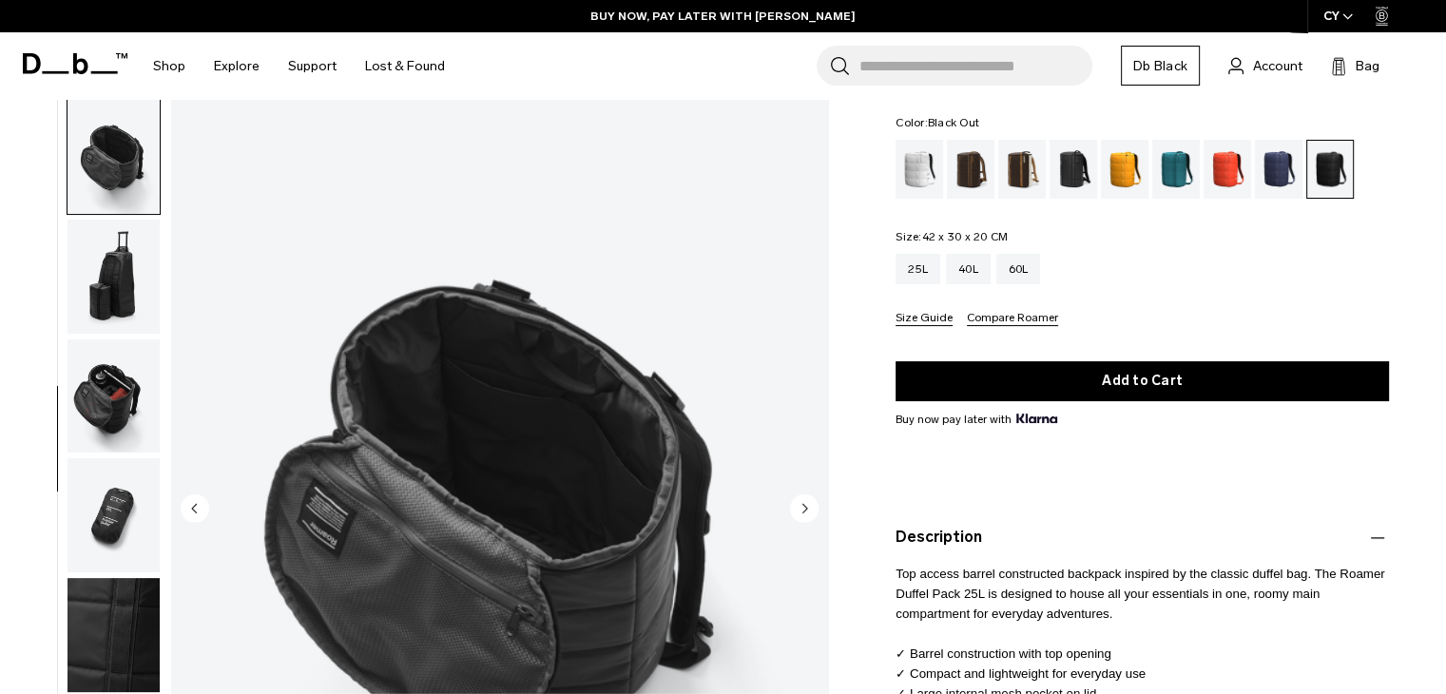
click at [110, 263] on img "button" at bounding box center [113, 277] width 92 height 114
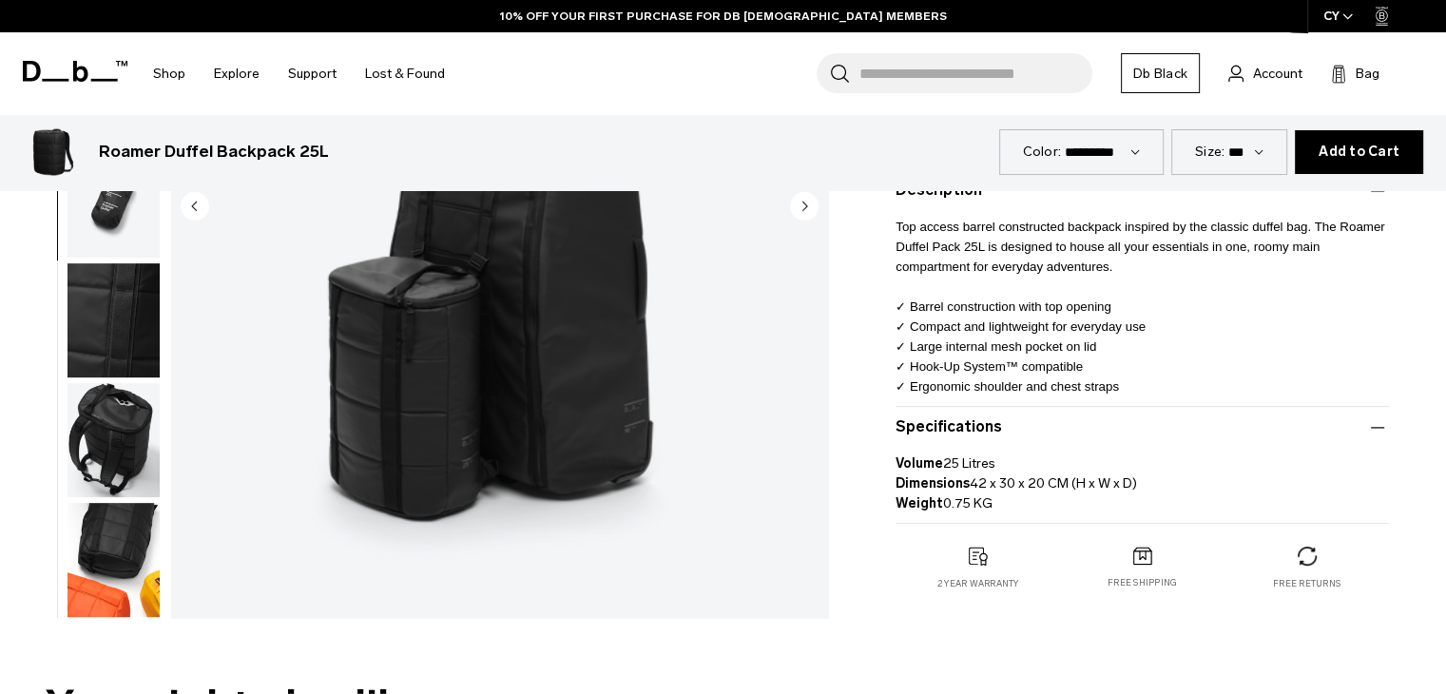
scroll to position [475, 0]
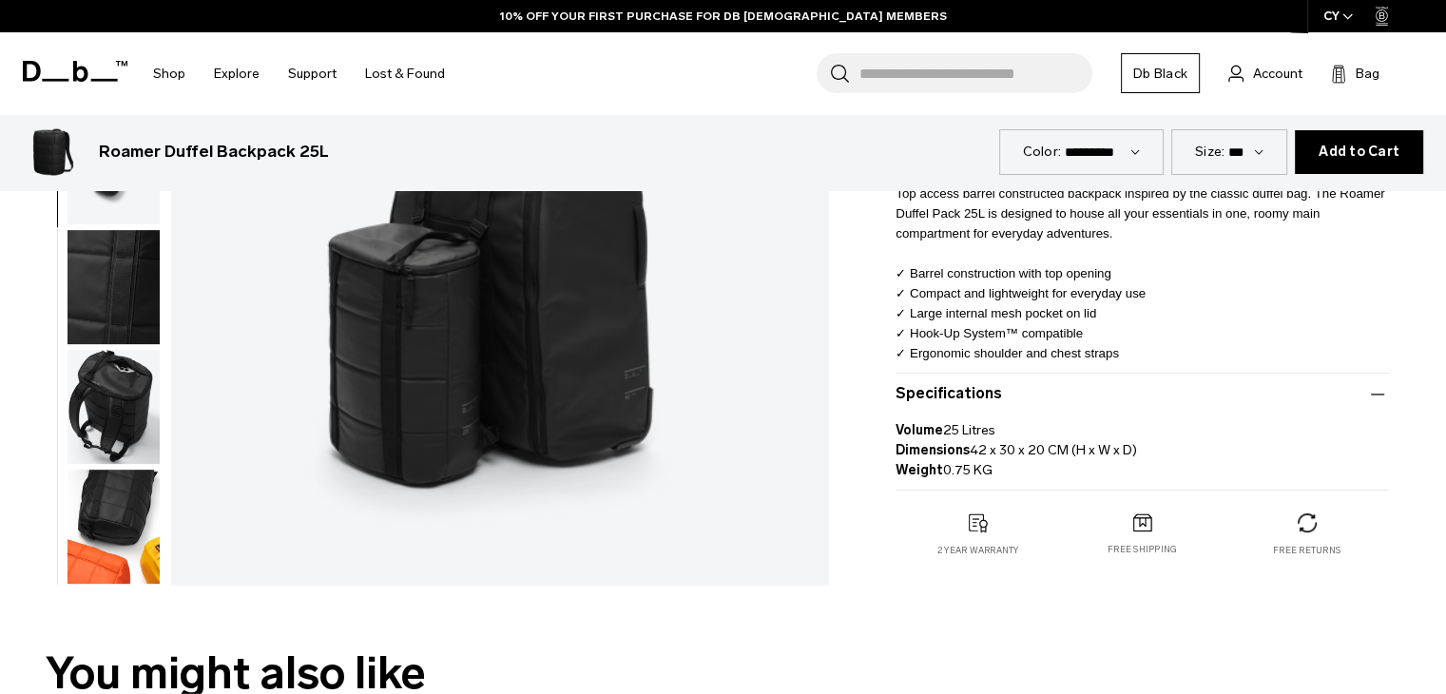
click at [109, 495] on img "button" at bounding box center [113, 527] width 92 height 114
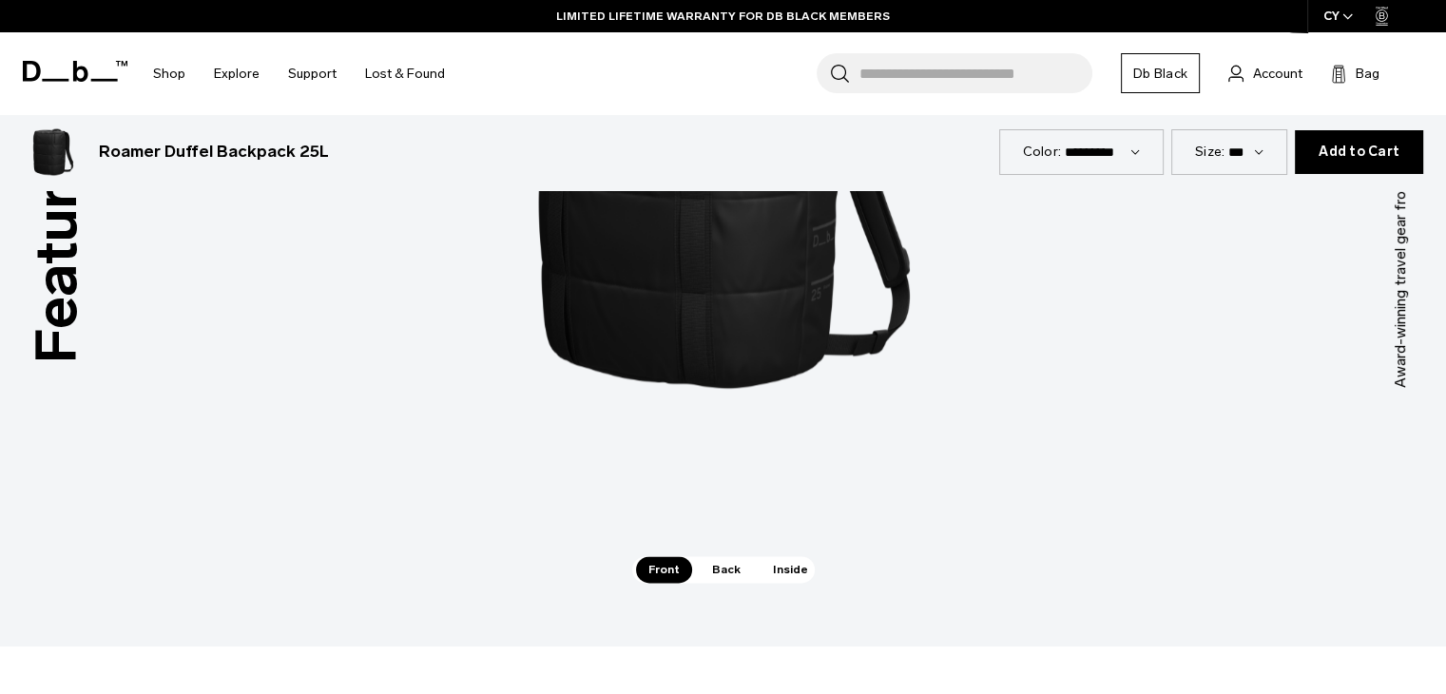
scroll to position [2471, 0]
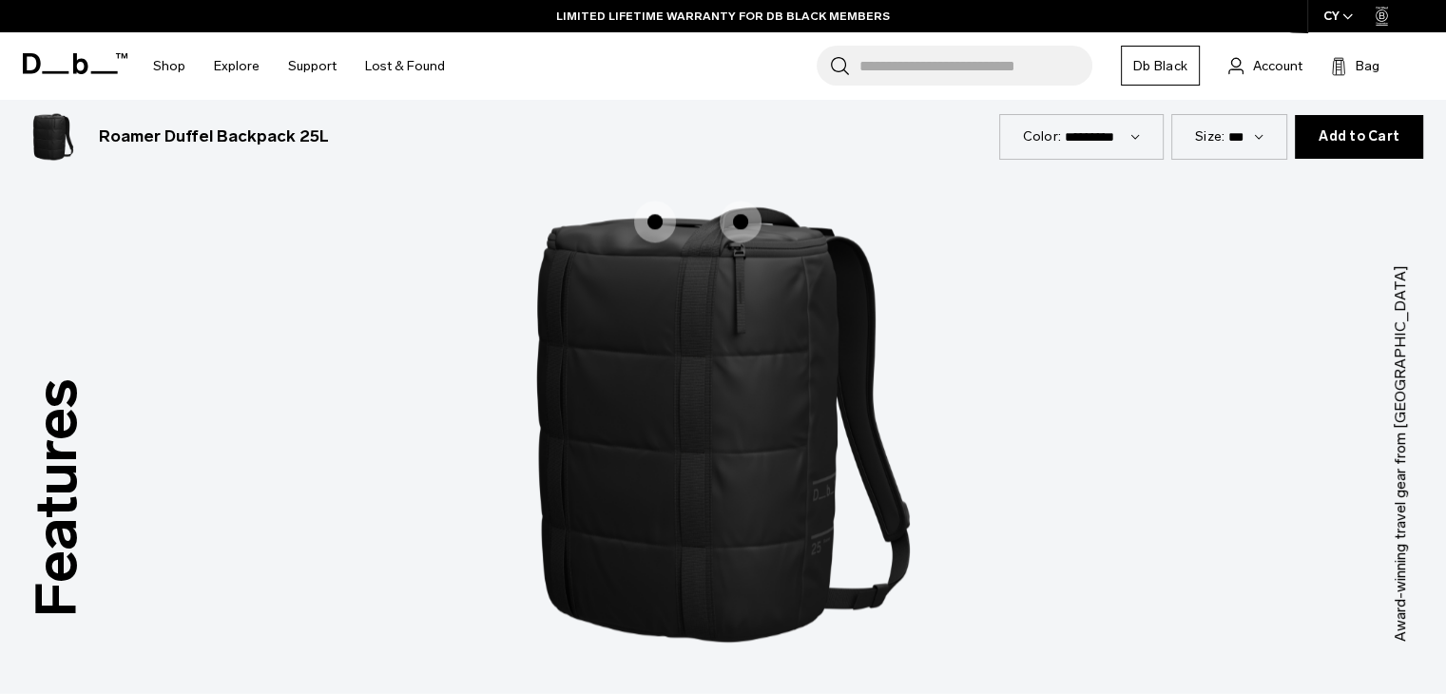
click at [741, 229] on span "1 / 3" at bounding box center [741, 222] width 42 height 42
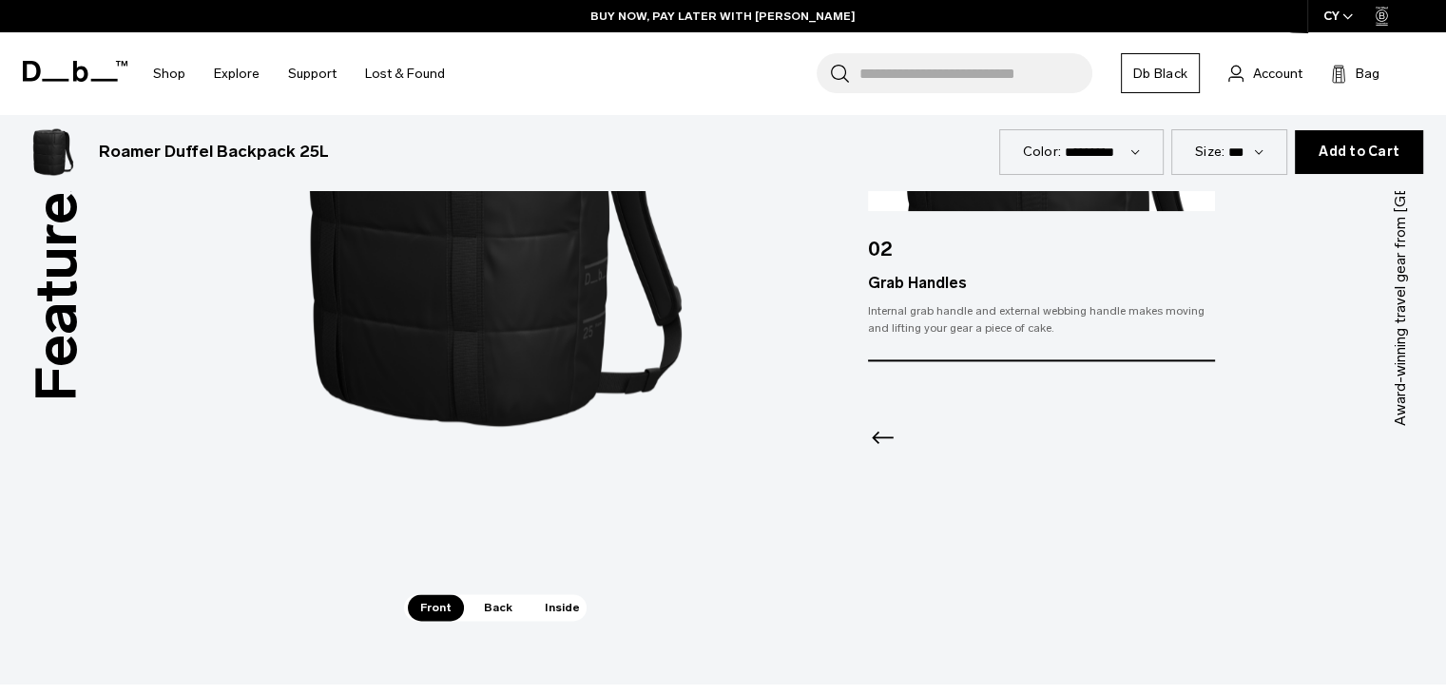
scroll to position [2852, 0]
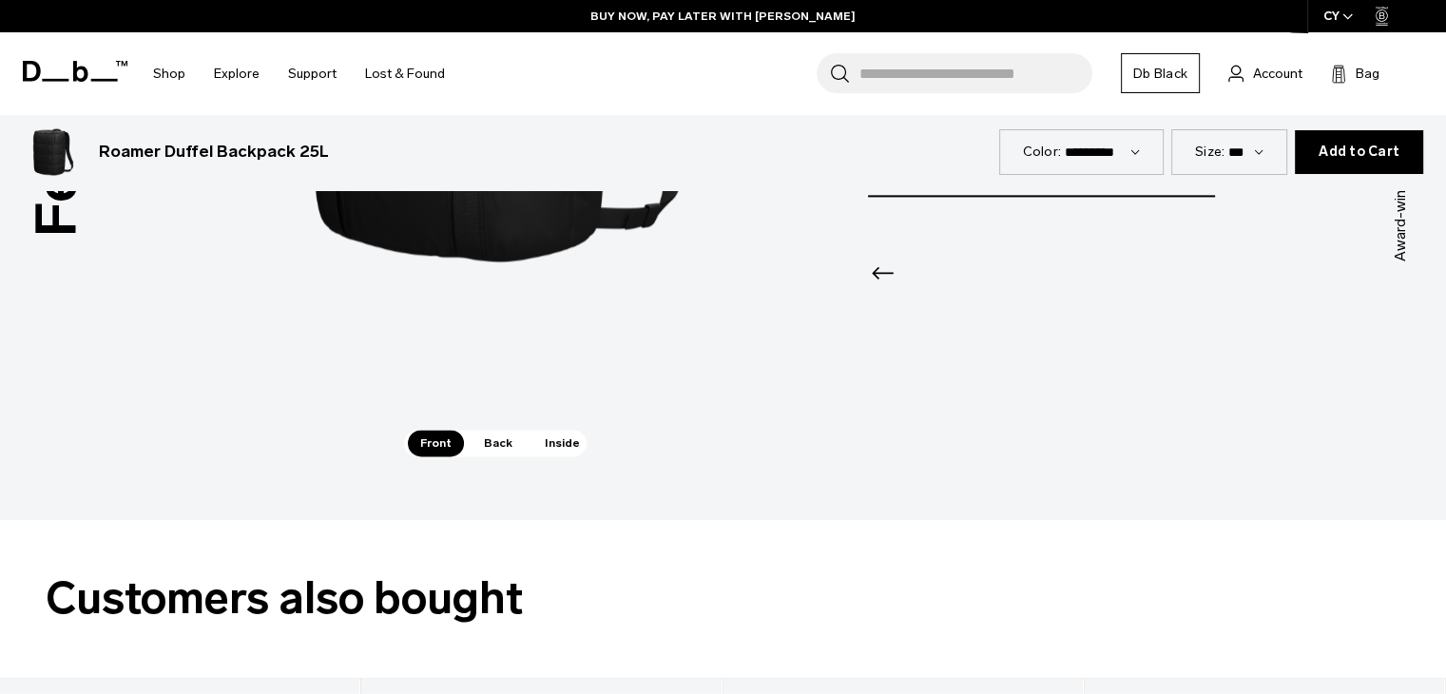
click at [486, 438] on span "Back" at bounding box center [497, 443] width 53 height 27
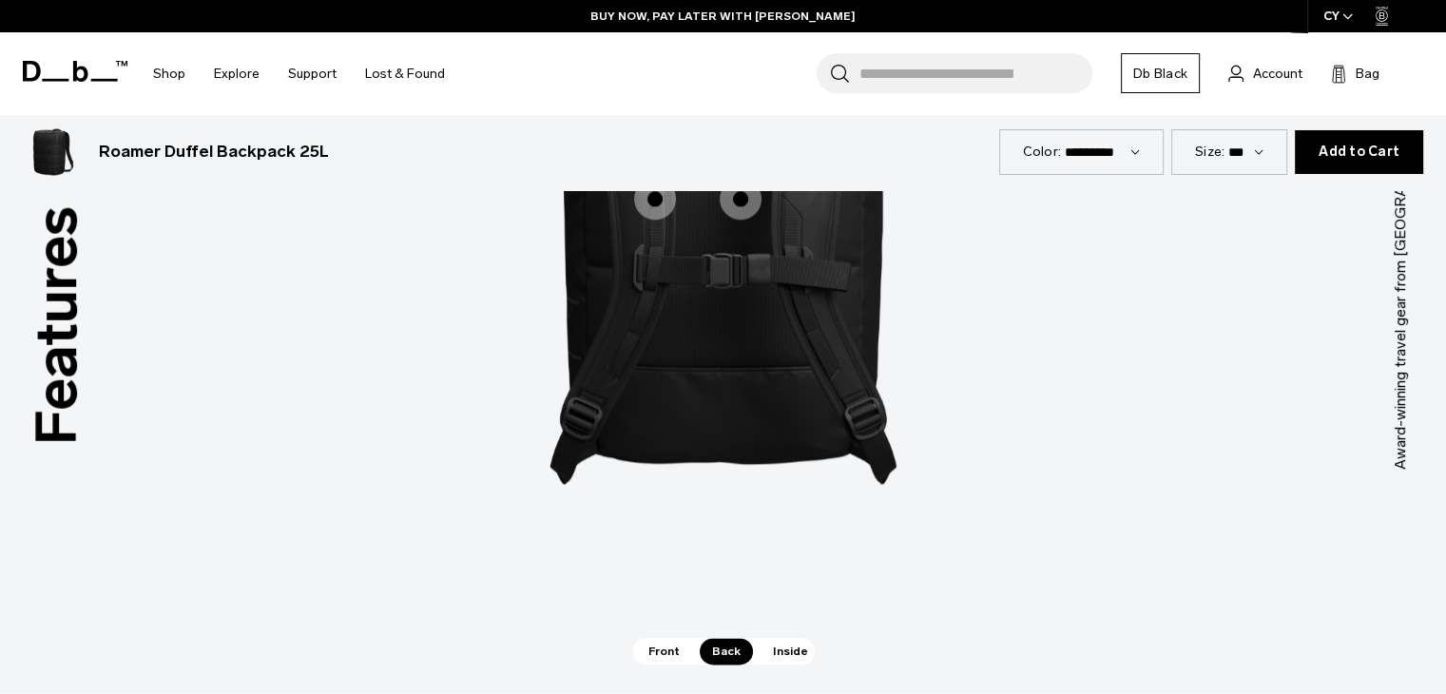
scroll to position [2471, 0]
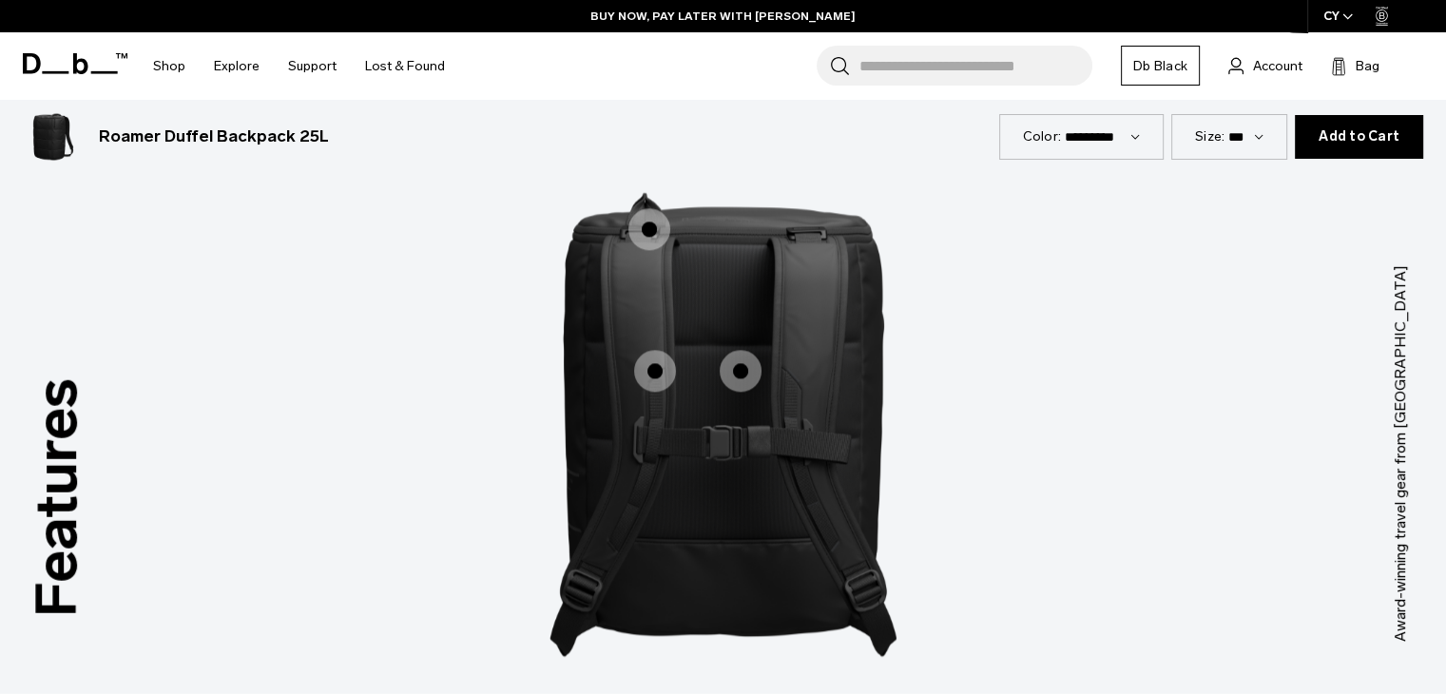
click at [658, 303] on img "2 / 3" at bounding box center [723, 424] width 570 height 710
click at [646, 228] on span "2 / 3" at bounding box center [649, 229] width 42 height 42
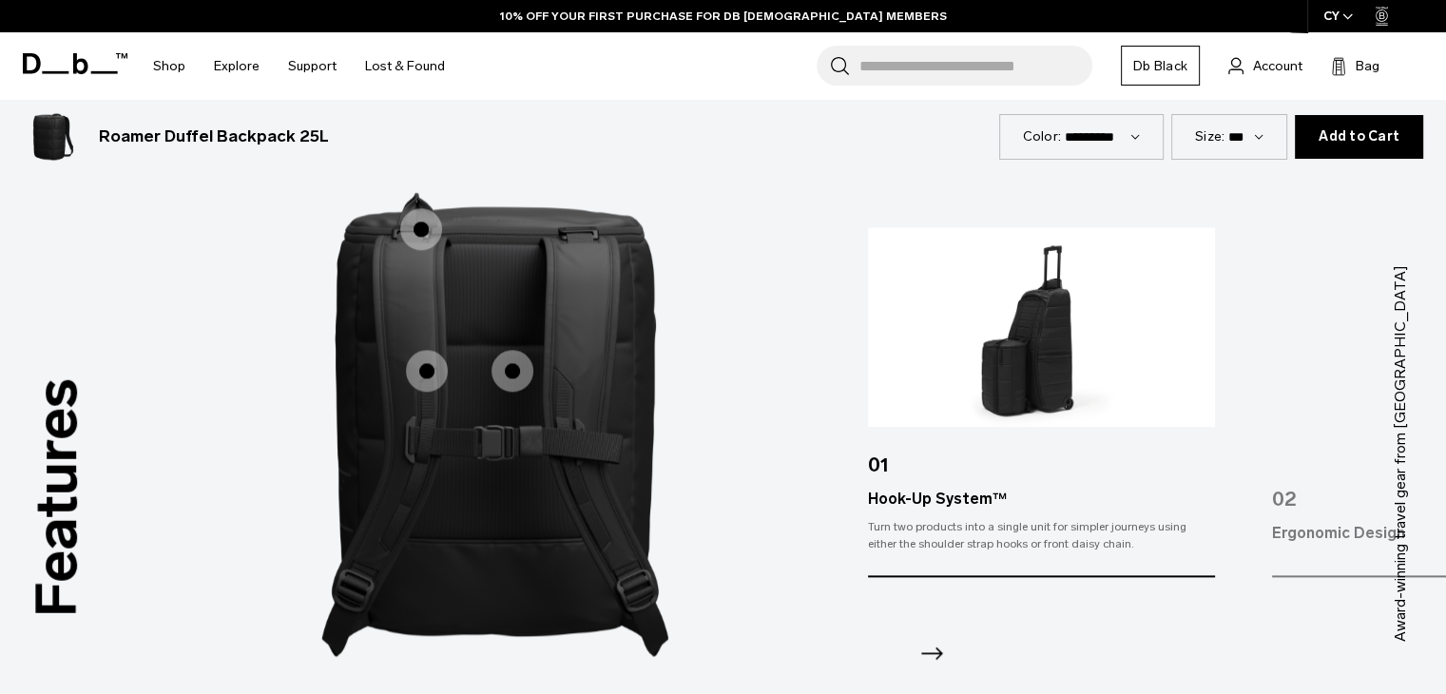
click at [433, 374] on span "2 / 3" at bounding box center [427, 371] width 42 height 42
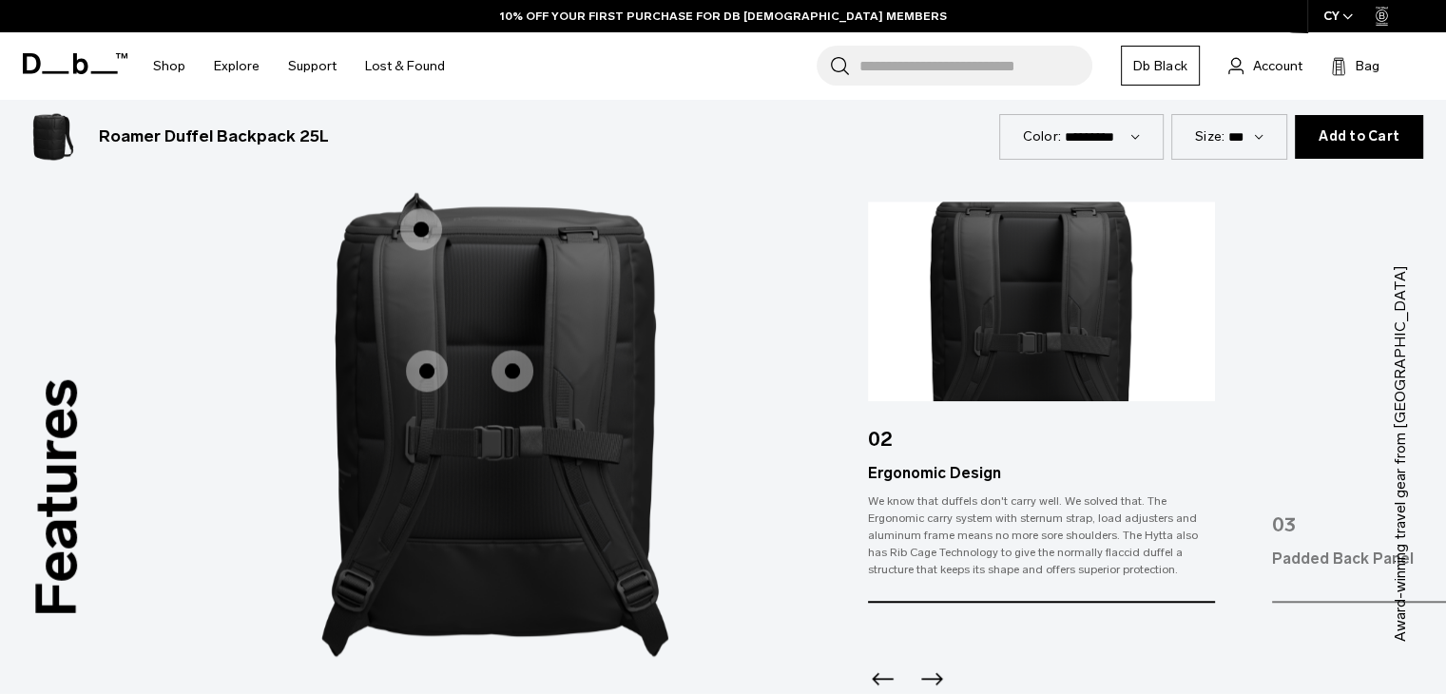
click at [517, 373] on span "2 / 3" at bounding box center [512, 371] width 42 height 42
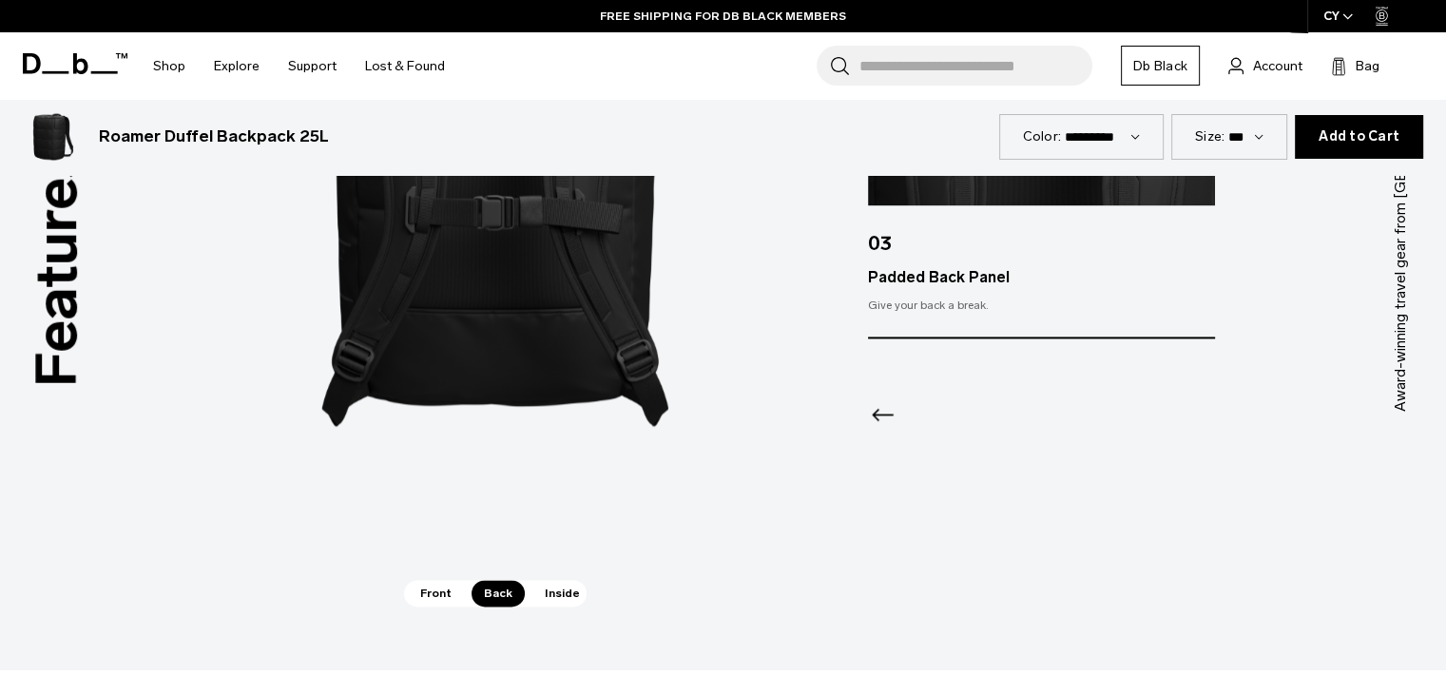
scroll to position [2947, 0]
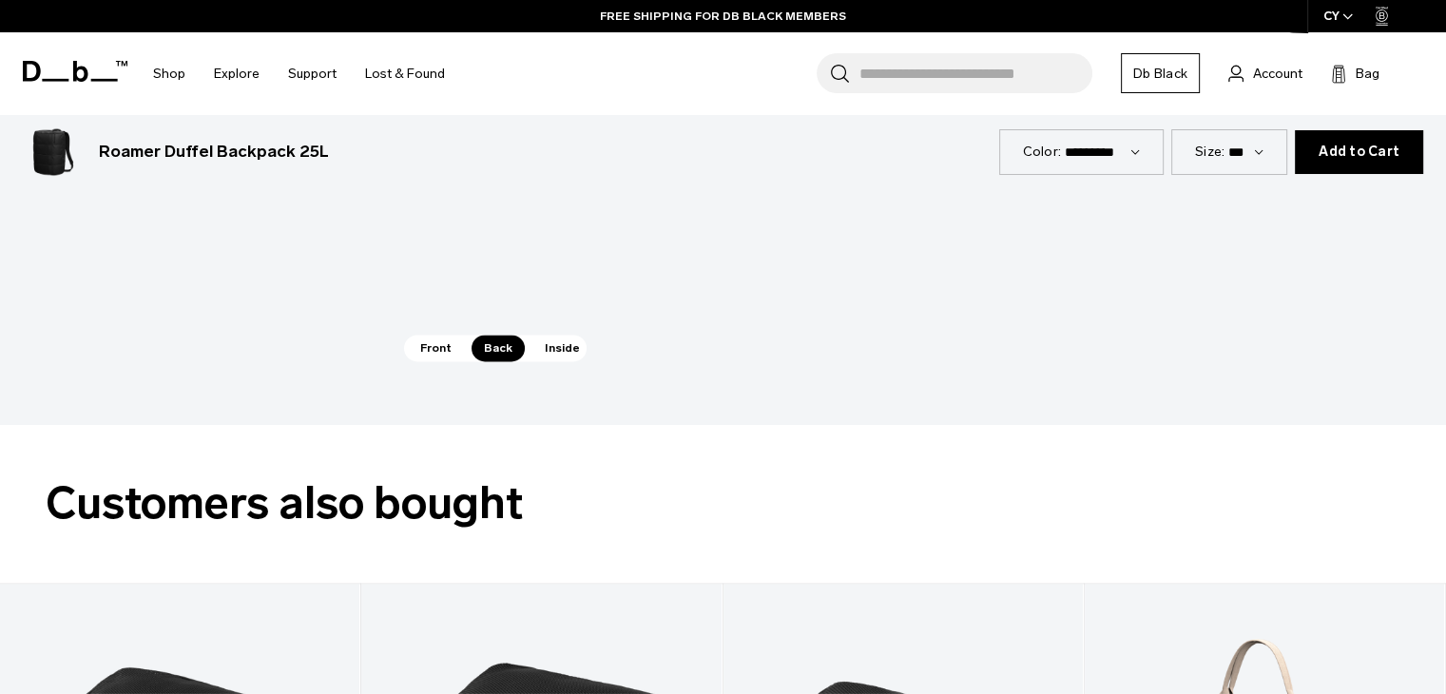
click at [551, 358] on span "Inside" at bounding box center [562, 348] width 60 height 27
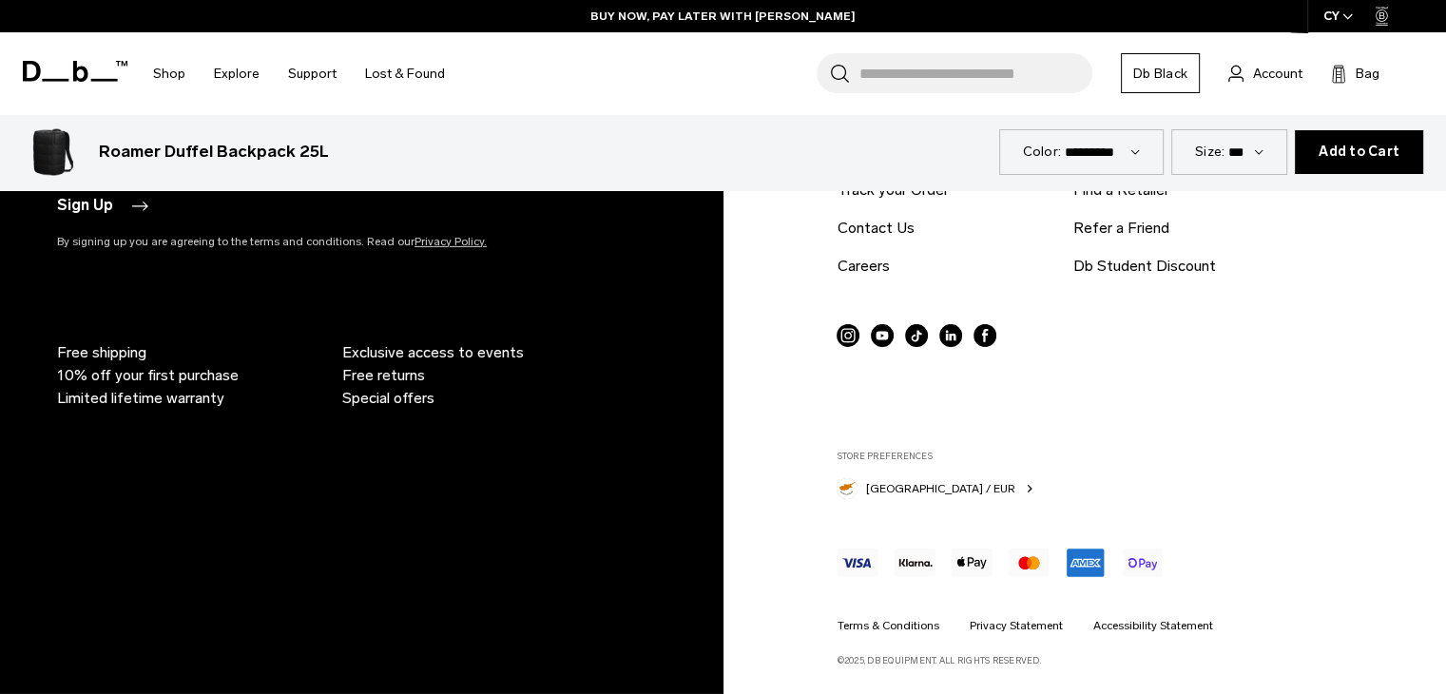
scroll to position [6125, 0]
click at [848, 331] on icon at bounding box center [847, 334] width 23 height 23
